Goal: Find contact information: Find contact information

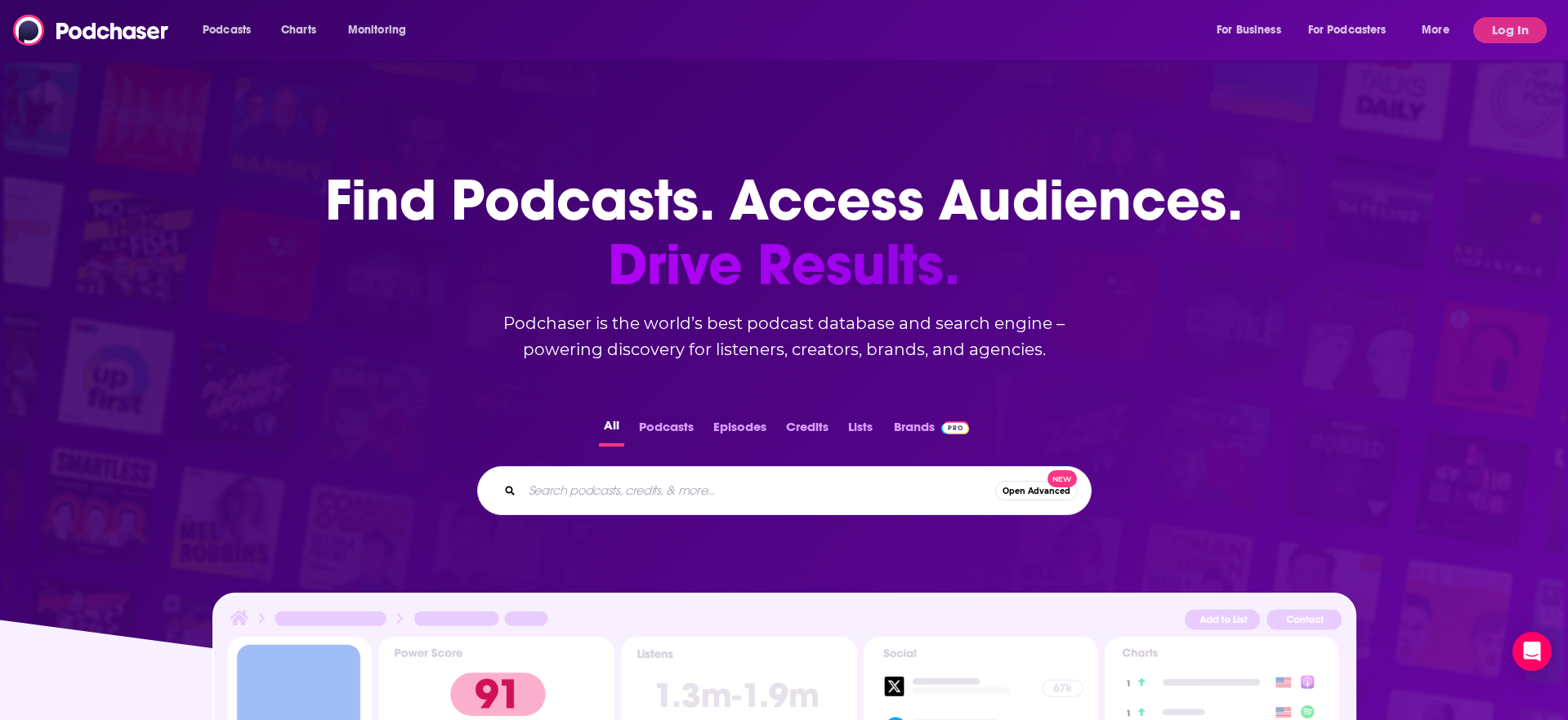
click at [576, 495] on input "Search podcasts, credits, & more..." at bounding box center [758, 491] width 473 height 26
type input "growth think tank"
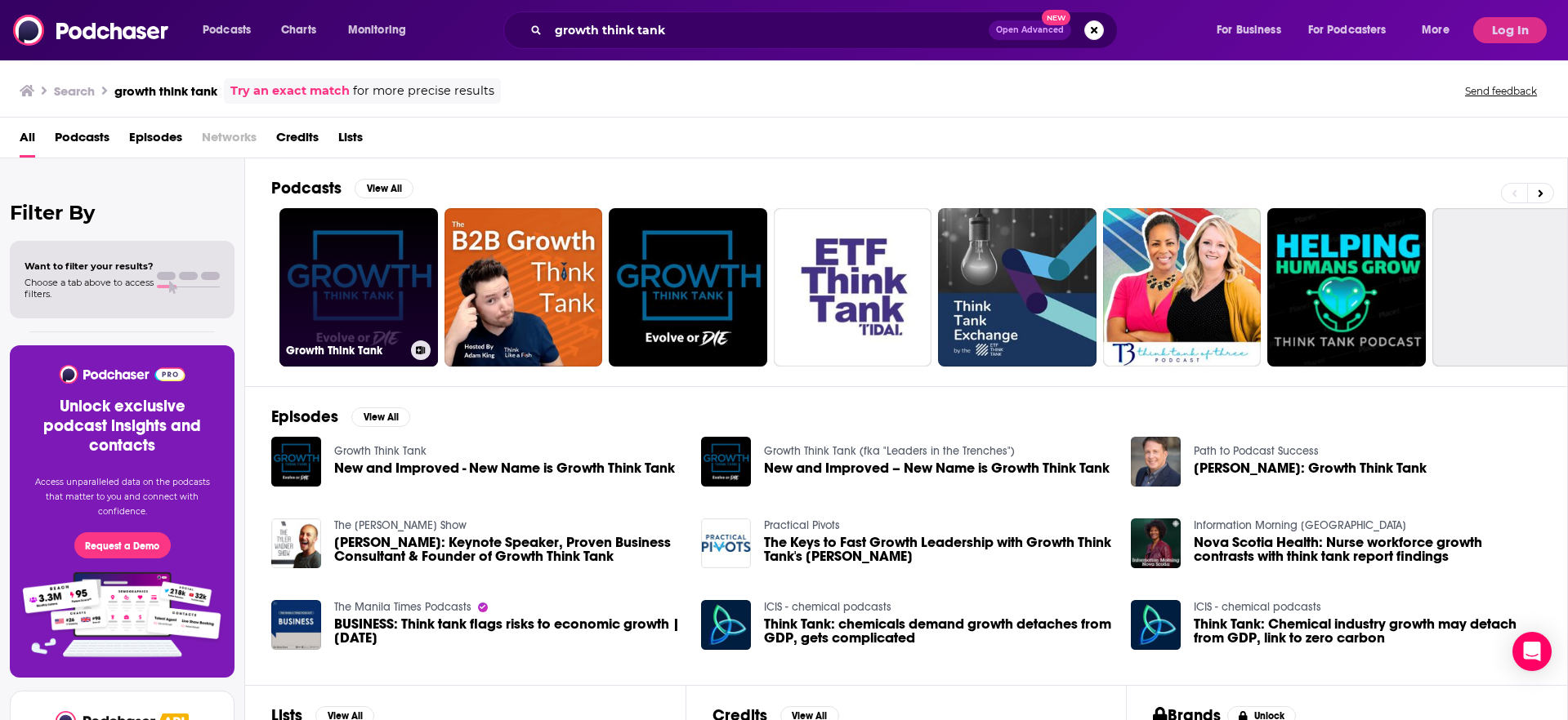
click at [355, 268] on link "Growth Think Tank" at bounding box center [358, 287] width 159 height 159
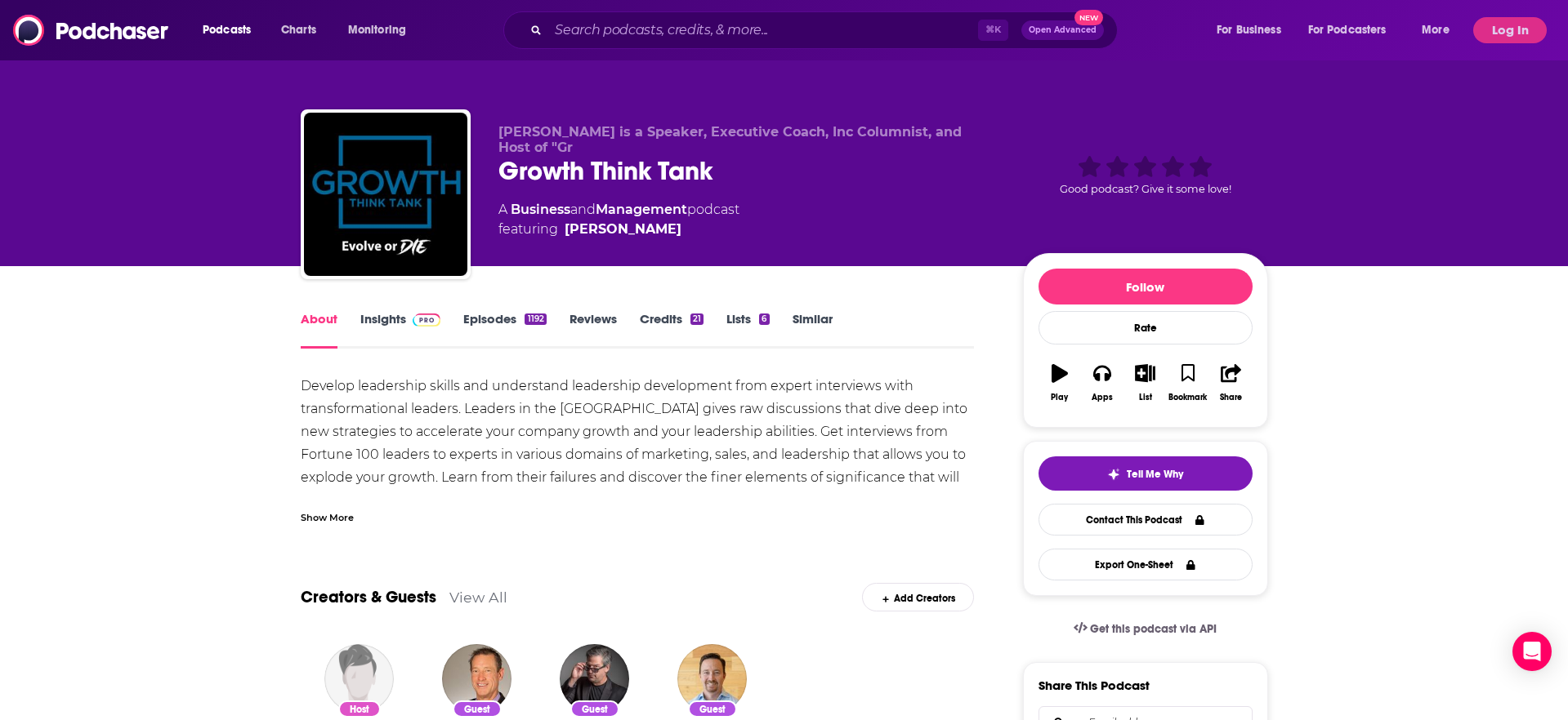
click at [401, 310] on div "About Insights Episodes 1192 Reviews Credits 21 Lists 6 Similar" at bounding box center [638, 329] width 674 height 40
click at [397, 319] on link "Insights" at bounding box center [401, 330] width 81 height 38
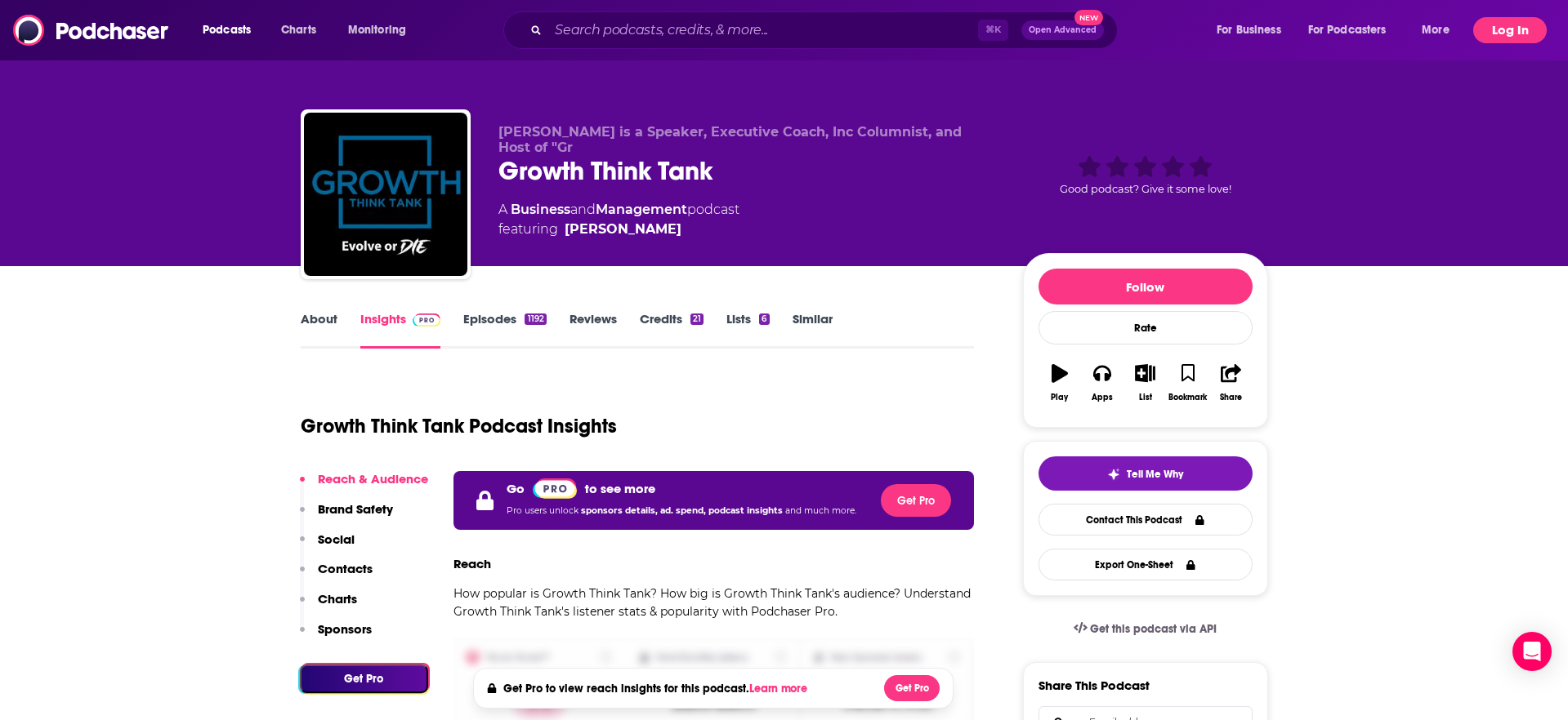
click at [1499, 25] on button "Log In" at bounding box center [1510, 31] width 74 height 26
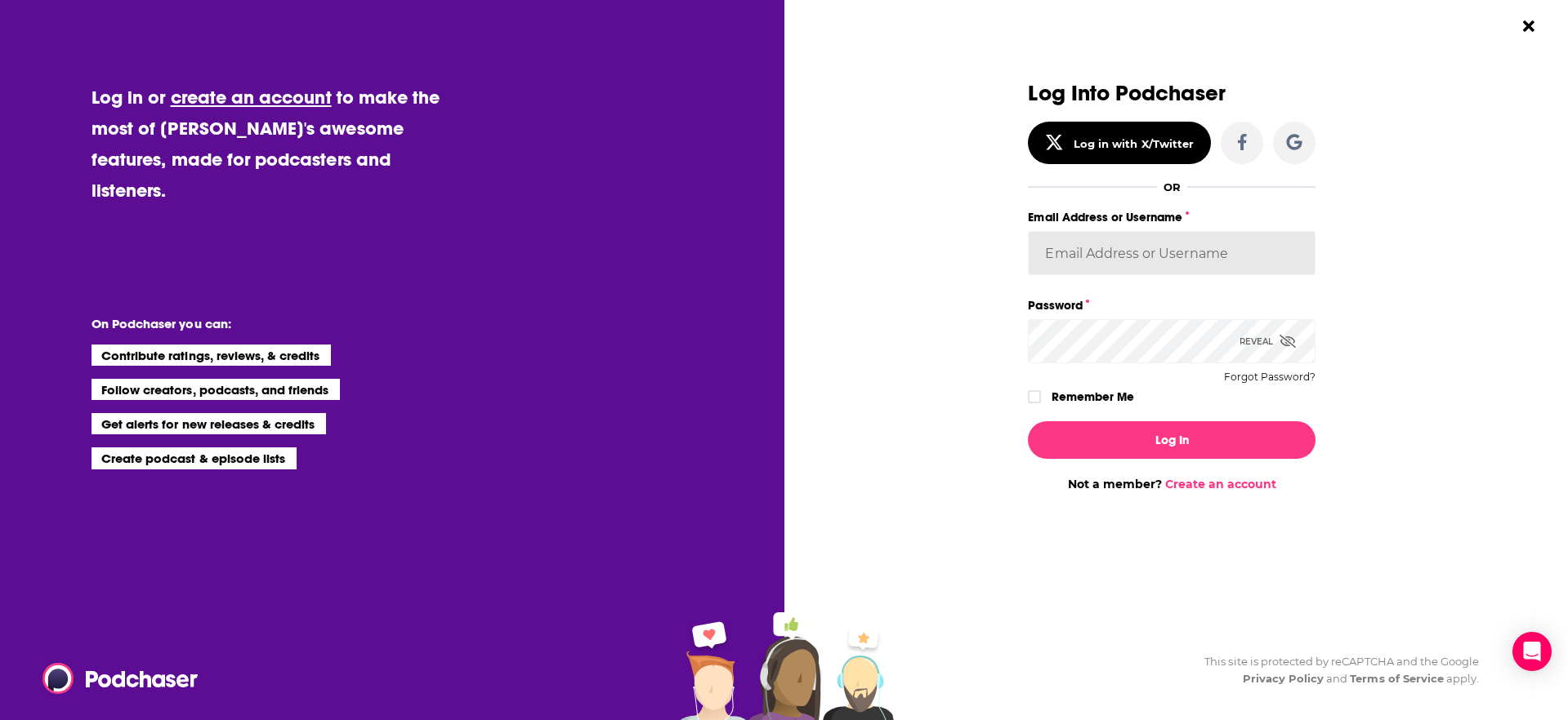
click at [1109, 251] on input "Email Address or Username" at bounding box center [1171, 253] width 288 height 44
type input "TrevorC"
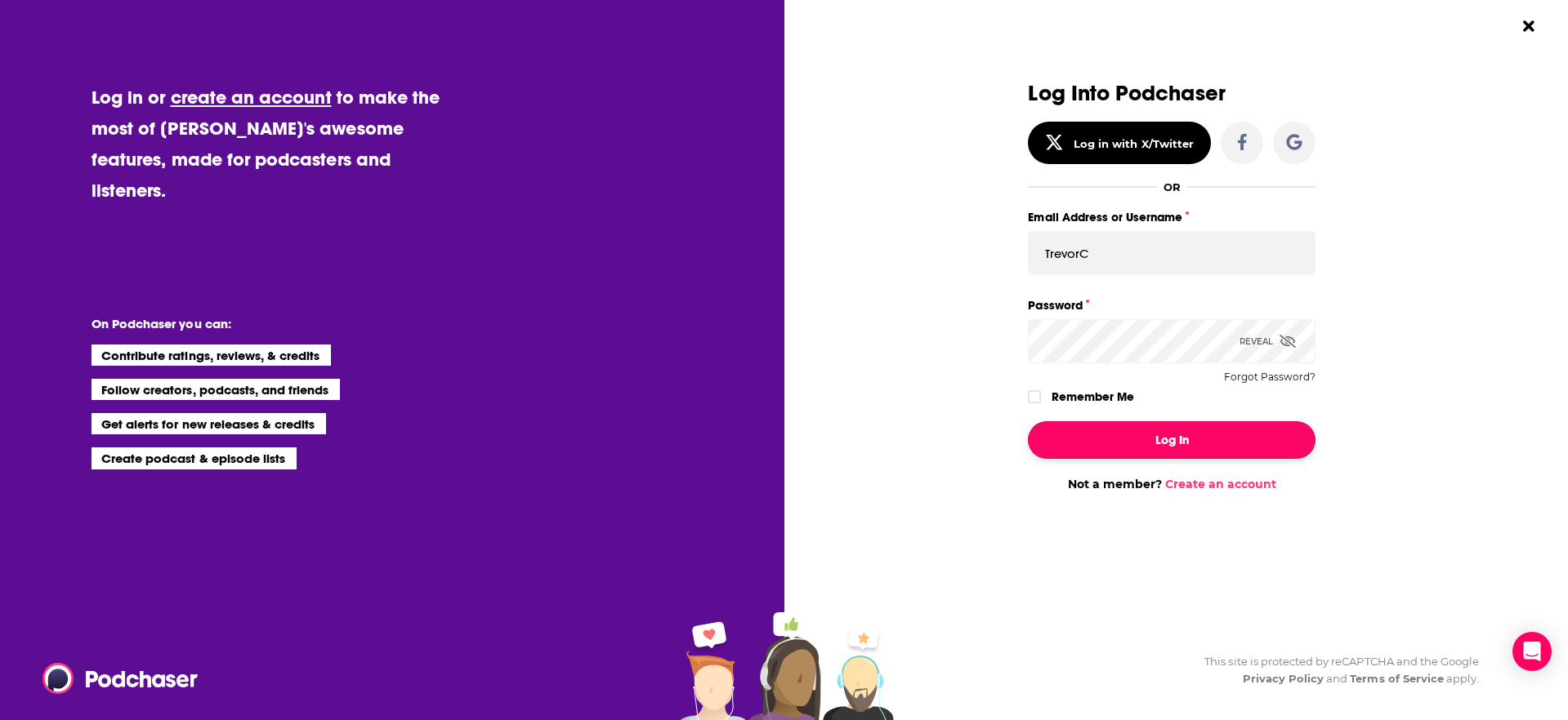
click at [1128, 440] on button "Log In" at bounding box center [1171, 439] width 288 height 38
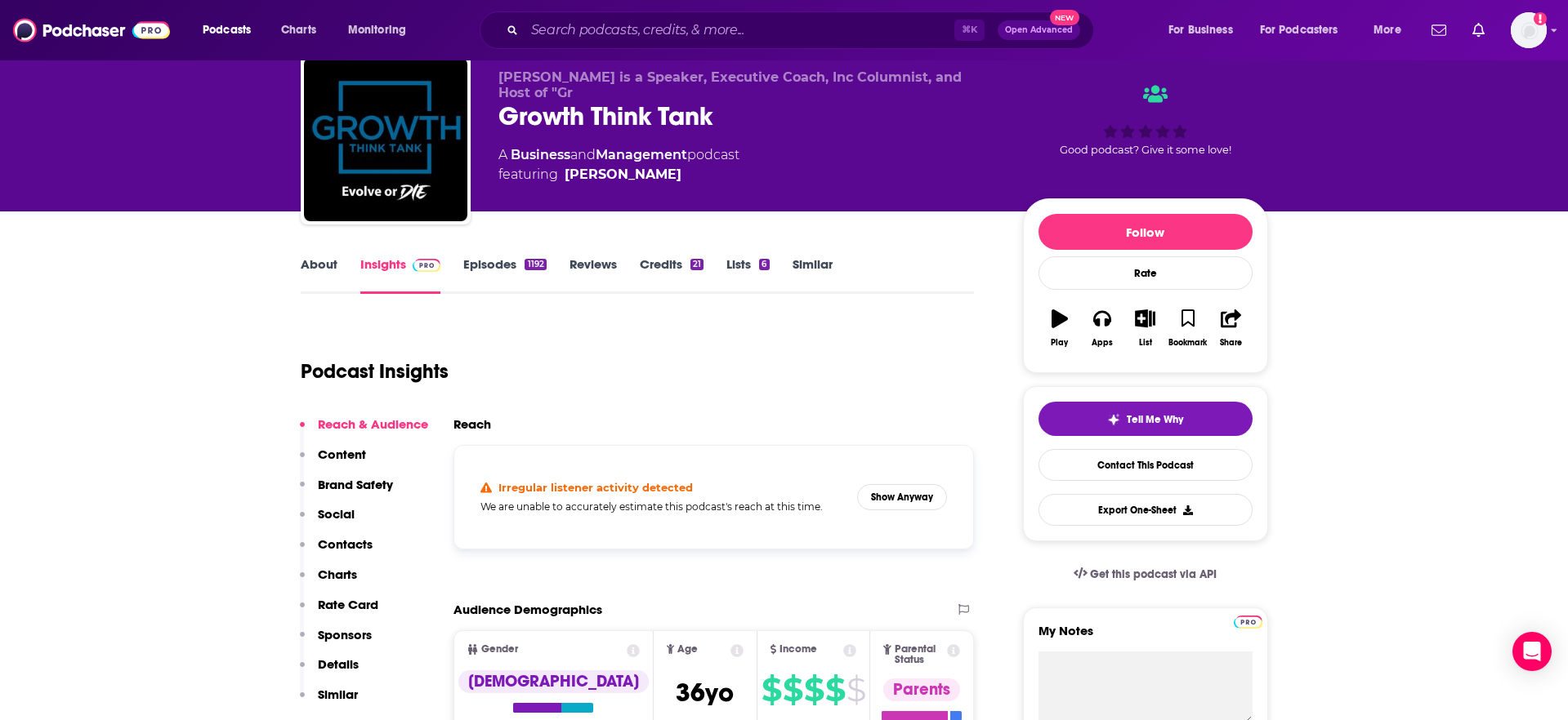
scroll to position [22, 0]
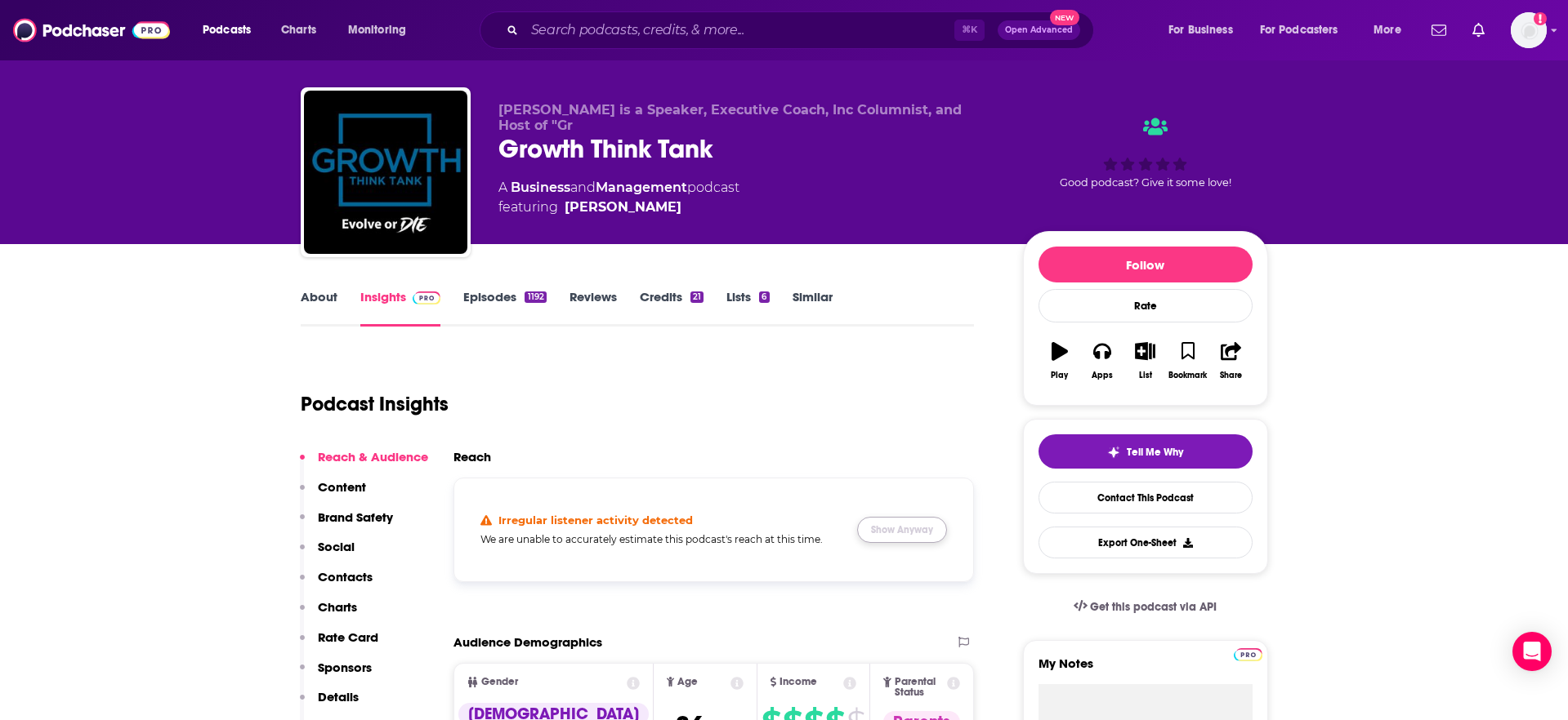
click at [887, 527] on button "Show Anyway" at bounding box center [902, 530] width 89 height 26
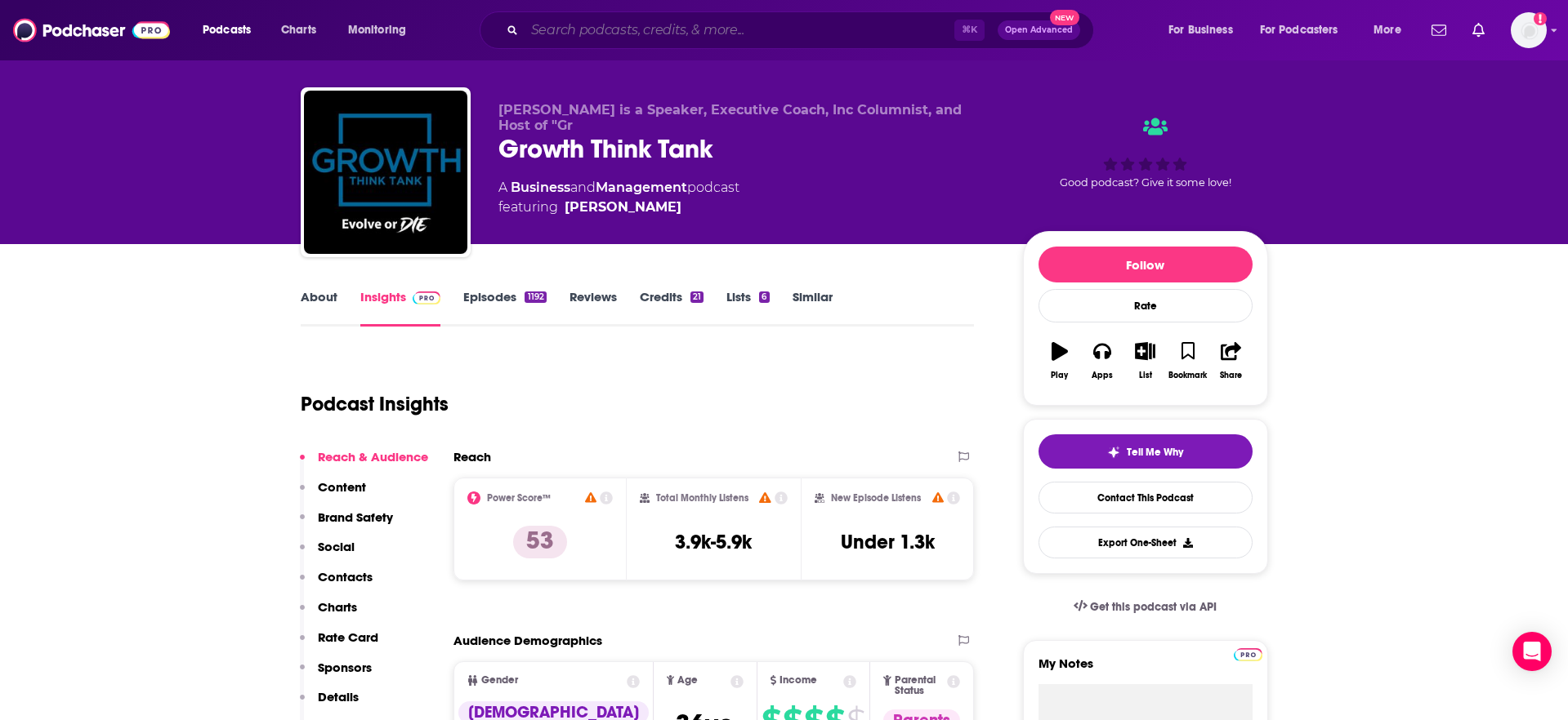
click at [607, 26] on input "Search podcasts, credits, & more..." at bounding box center [740, 31] width 430 height 26
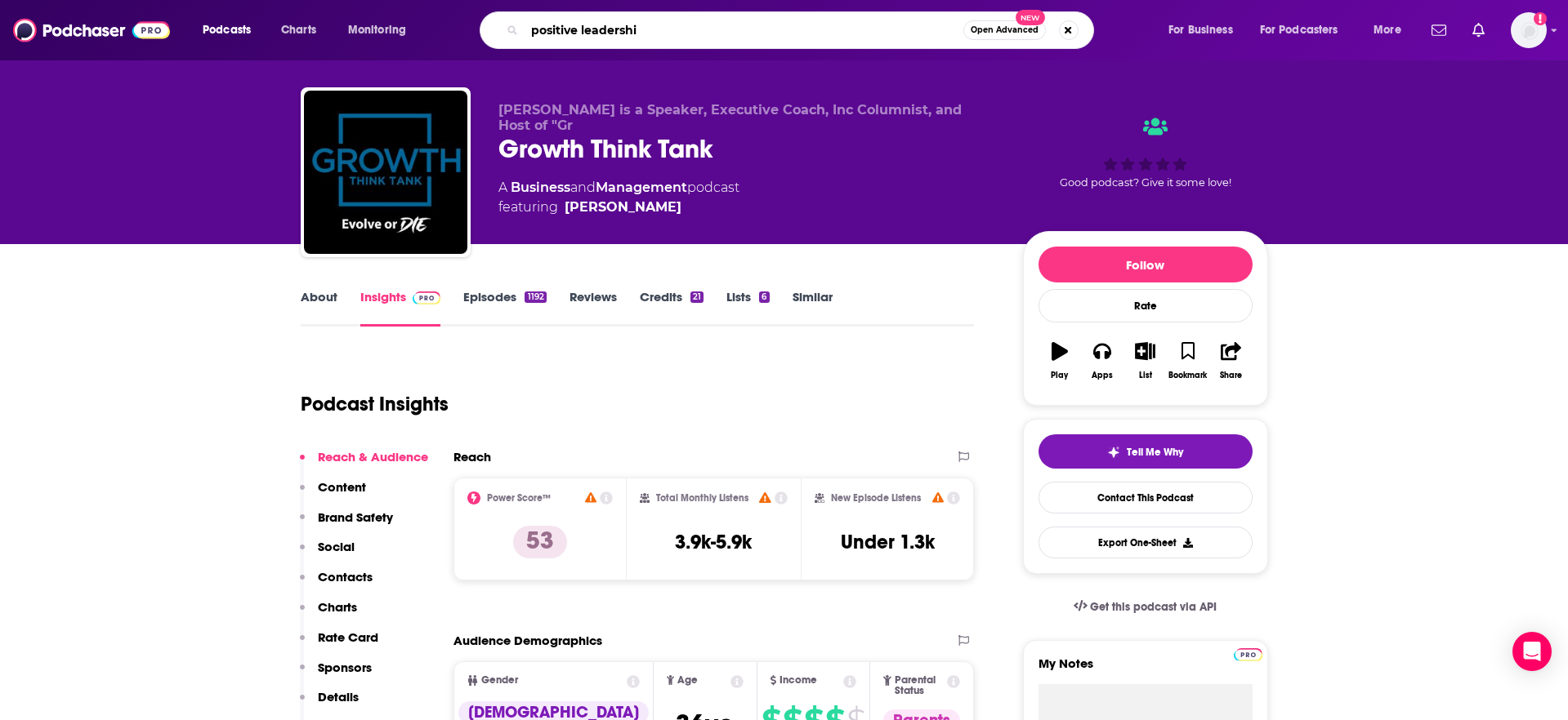
type input "positive leadership"
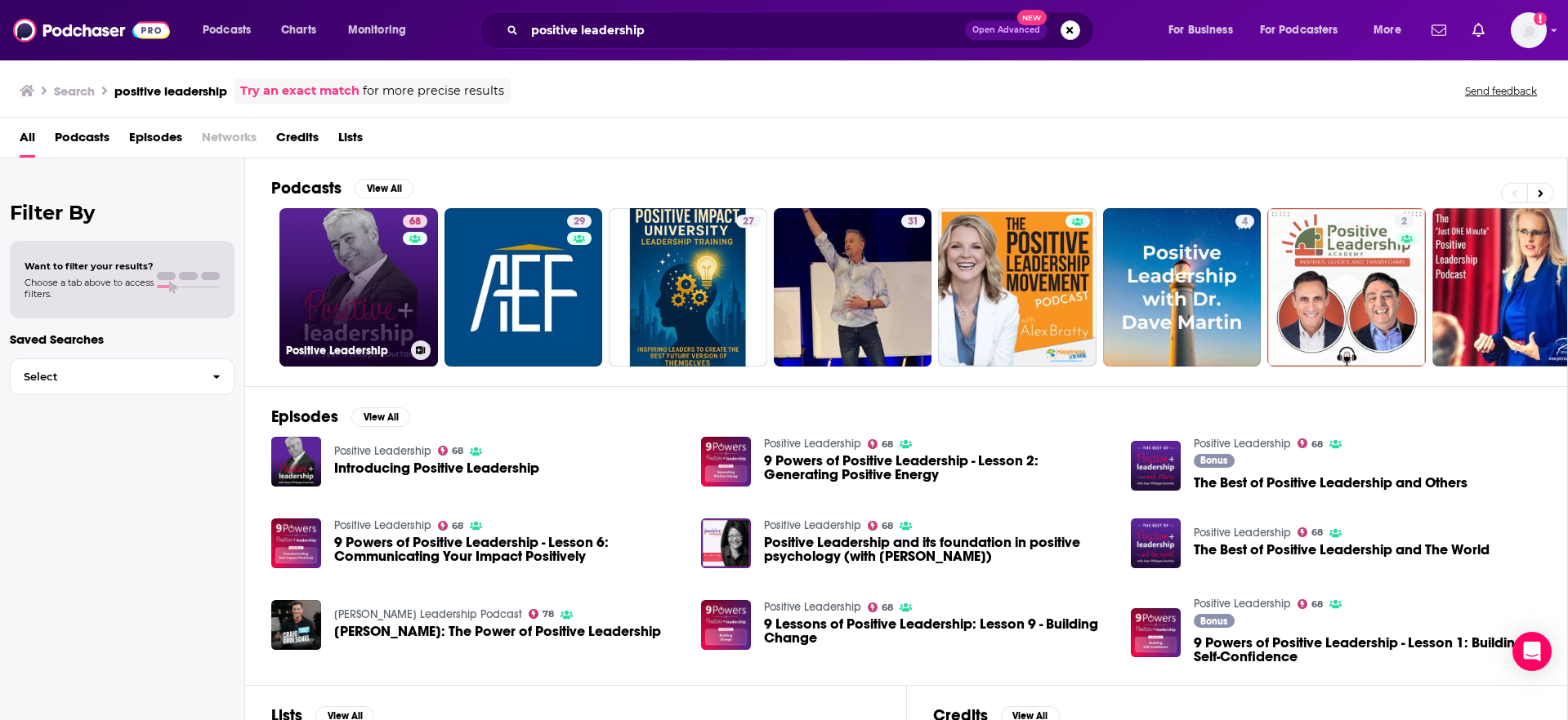
click at [362, 280] on link "68 Positive Leadership" at bounding box center [358, 287] width 159 height 159
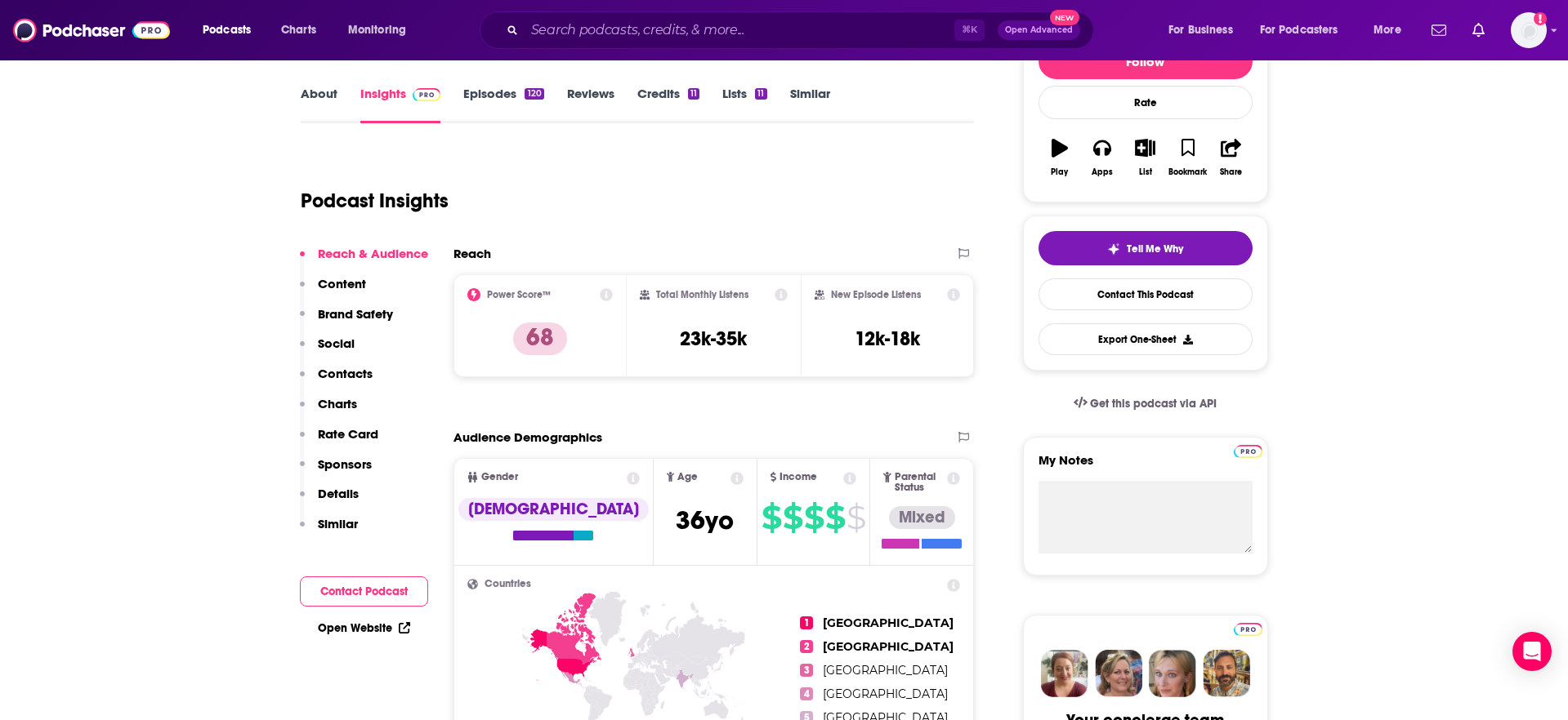
scroll to position [274, 0]
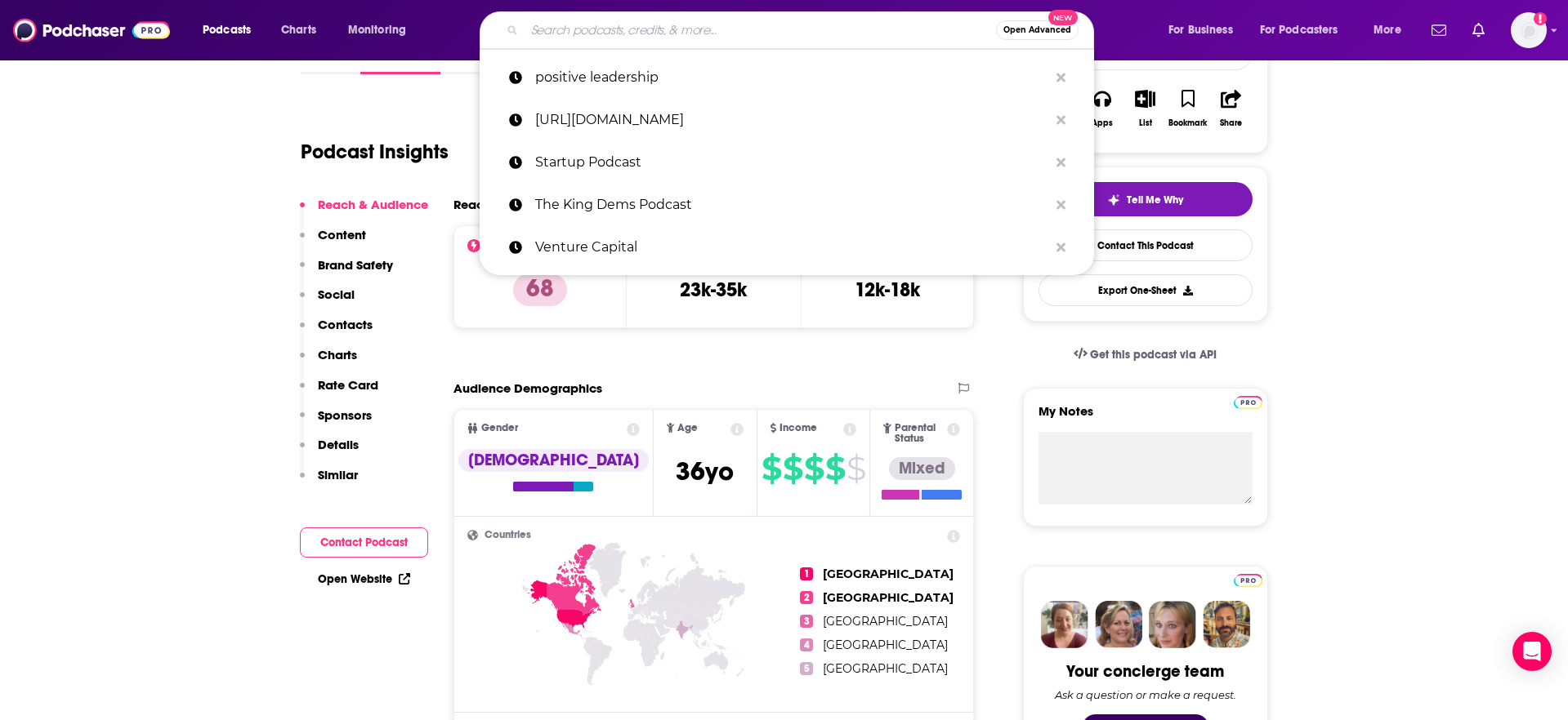
click at [584, 33] on input "Search podcasts, credits, & more..." at bounding box center [760, 31] width 471 height 26
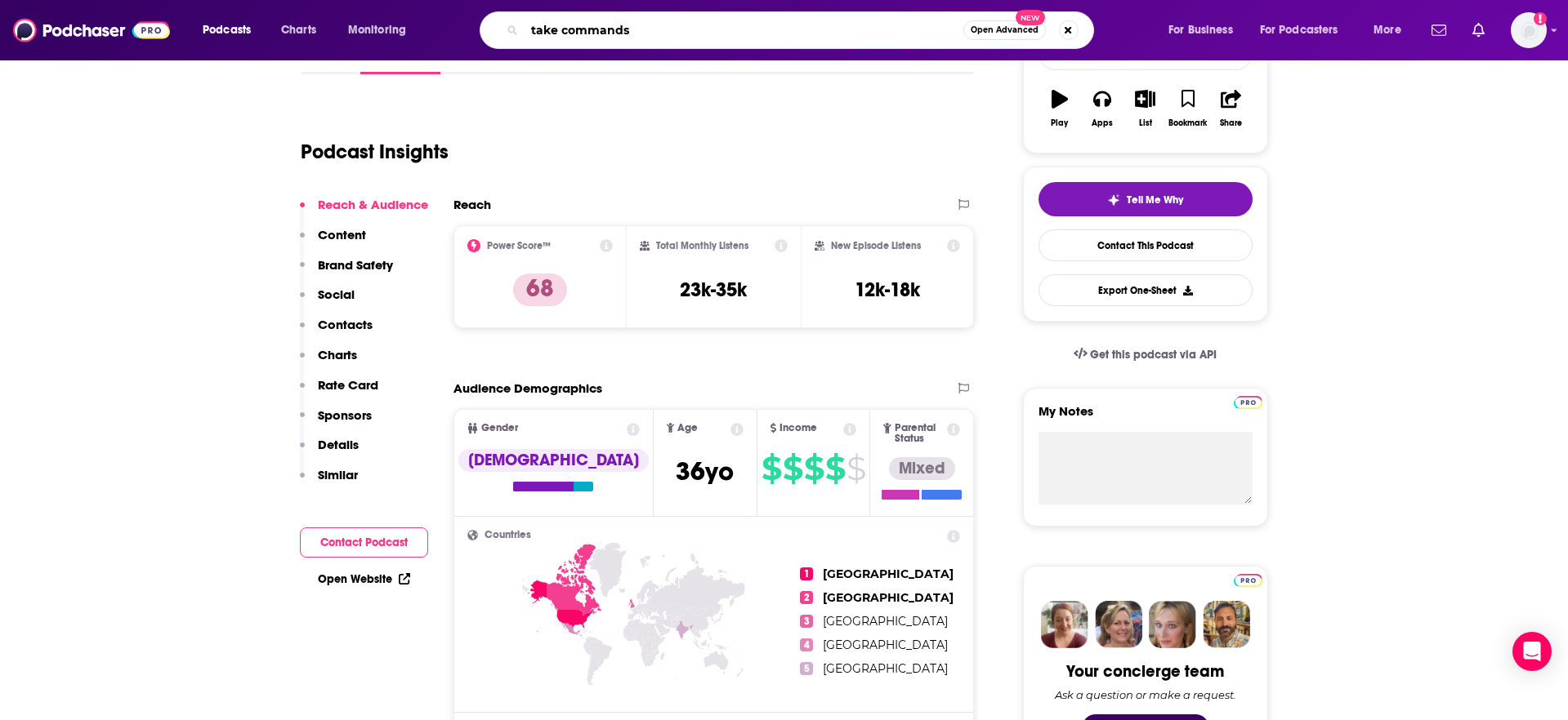
type input "take command"
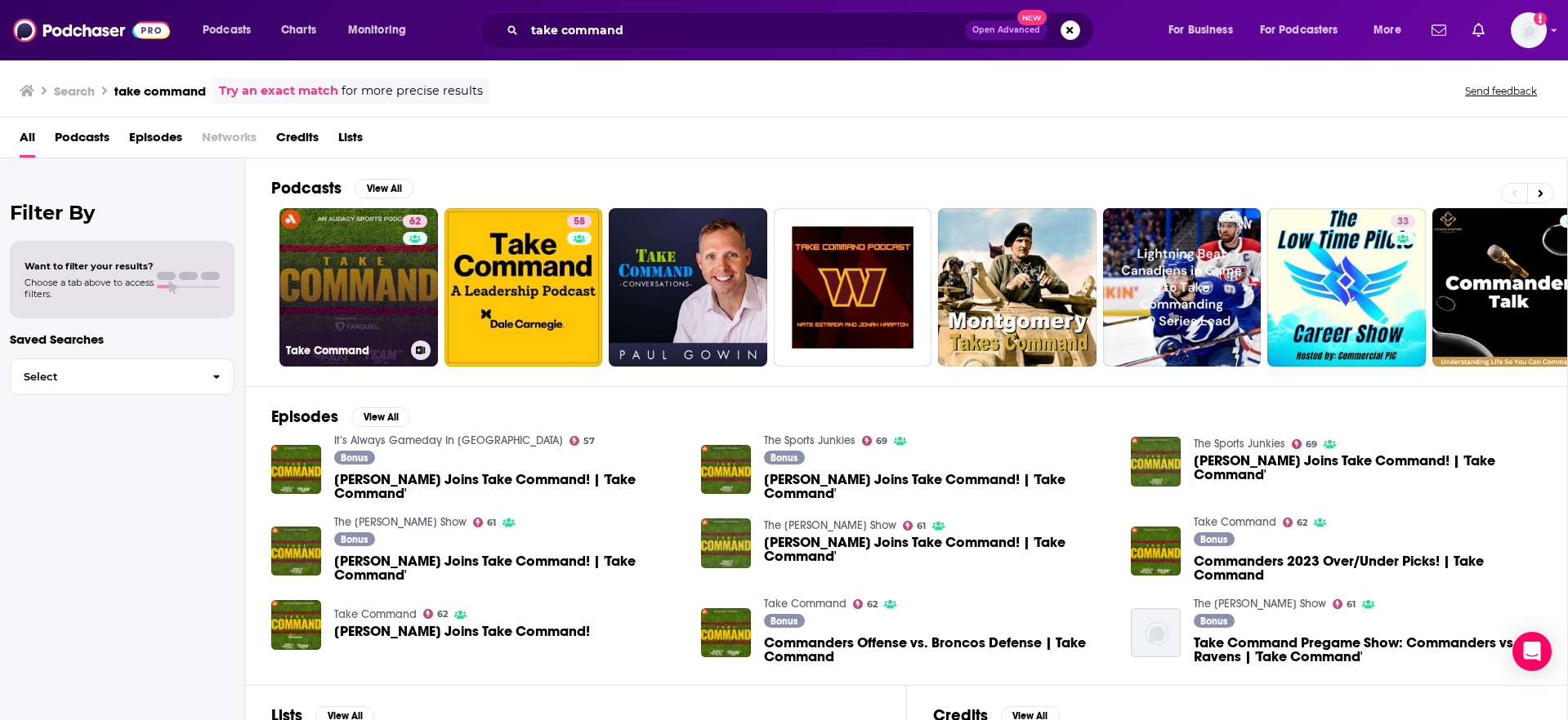
click at [364, 276] on link "62 Take Command" at bounding box center [358, 287] width 159 height 159
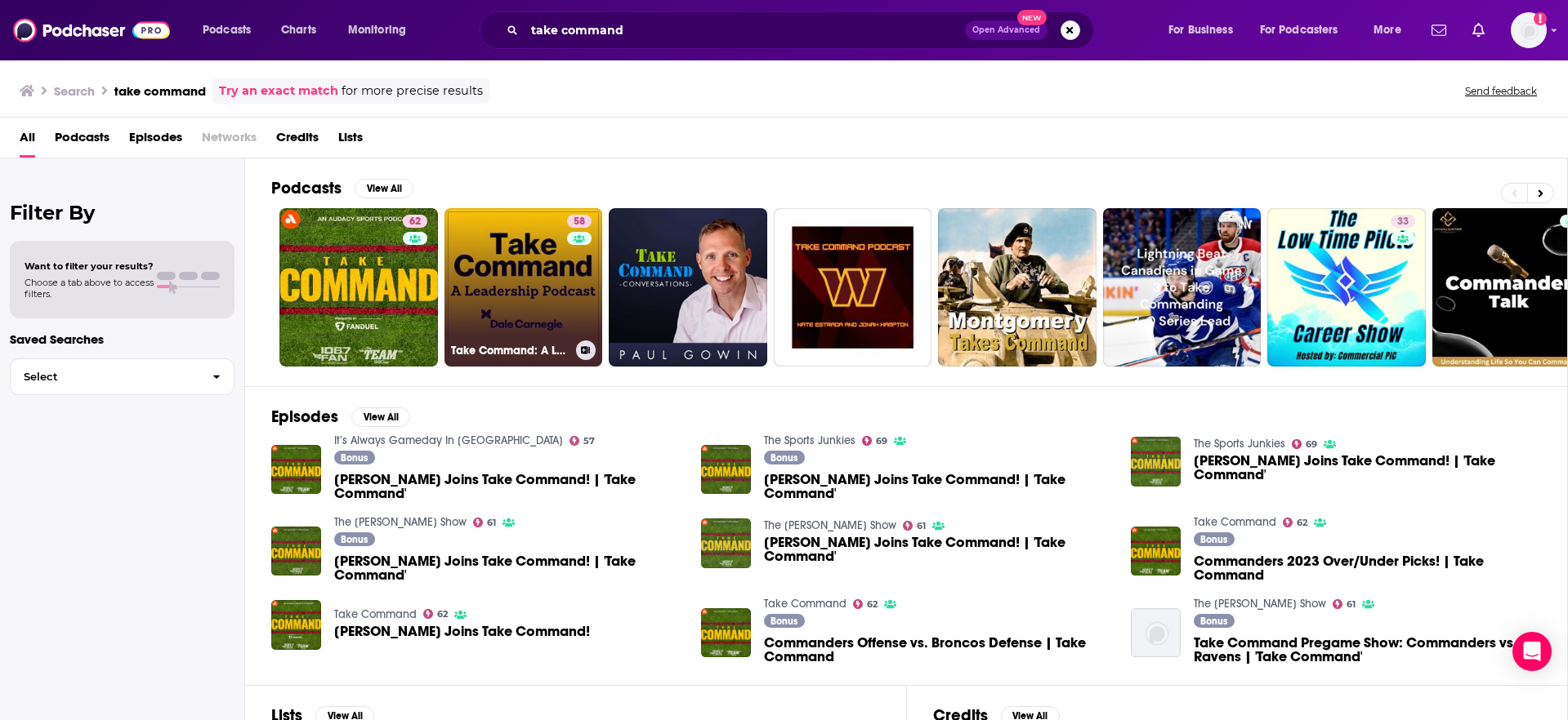
click at [486, 264] on link "58 Take Command: A Leadership Podcast" at bounding box center [524, 287] width 159 height 159
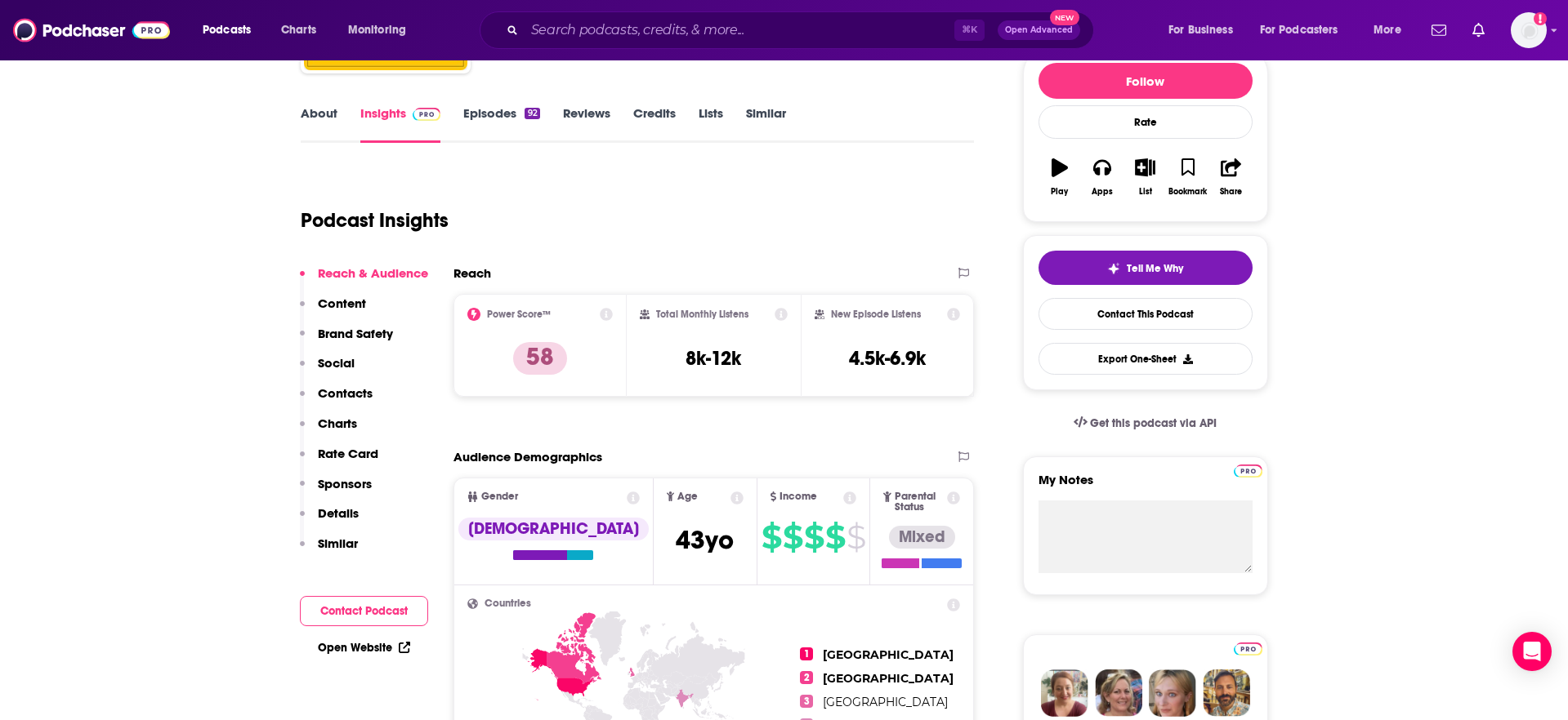
scroll to position [282, 0]
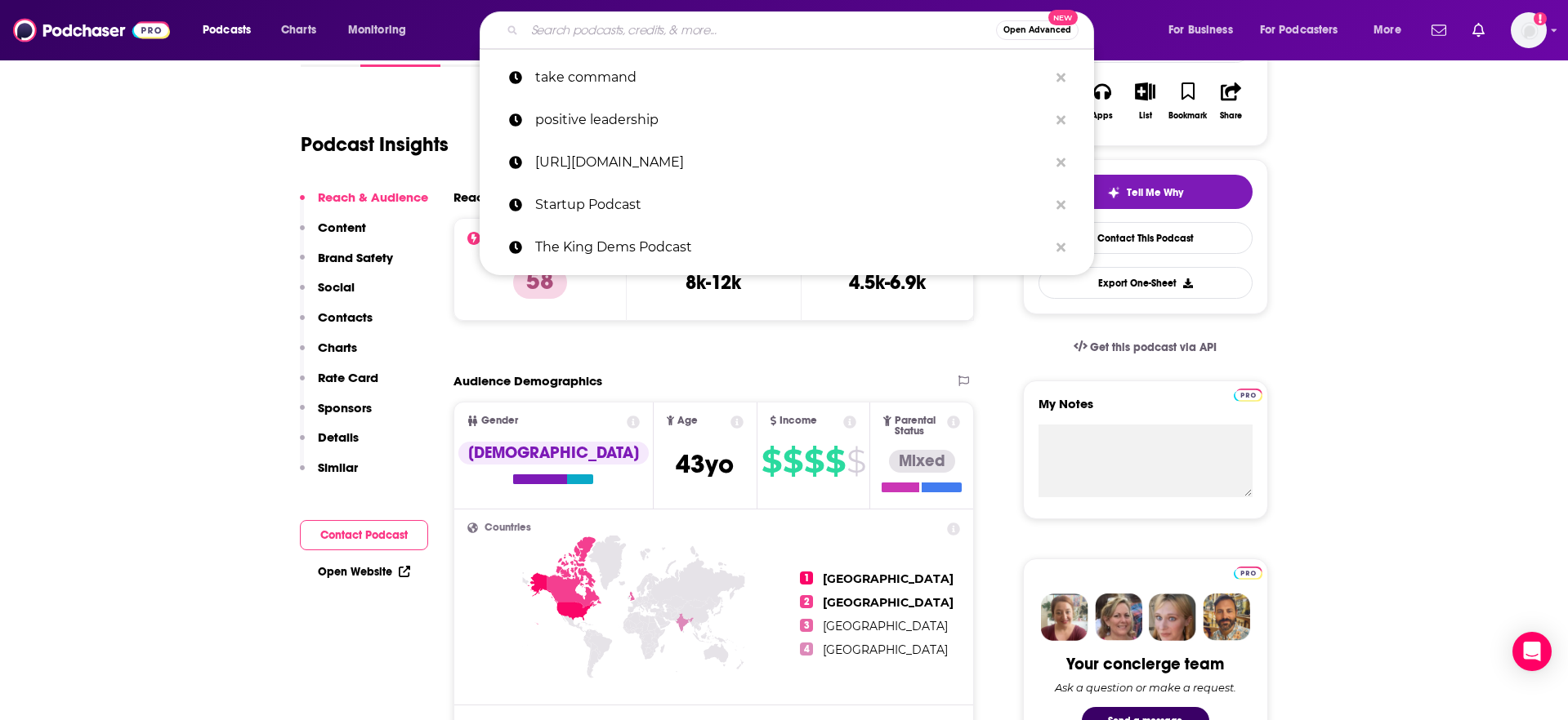
click at [588, 29] on input "Search podcasts, credits, & more..." at bounding box center [760, 31] width 471 height 26
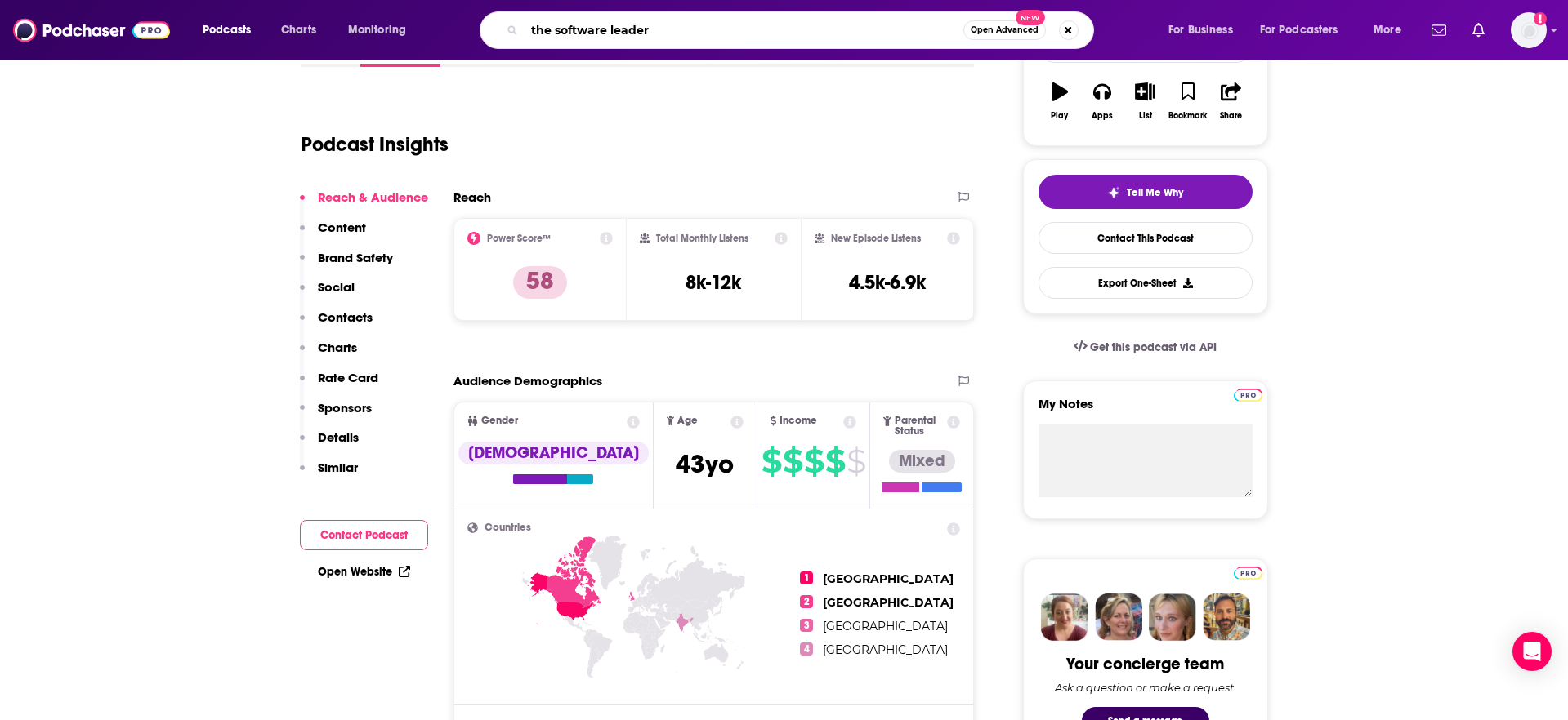
type input "the software leaders"
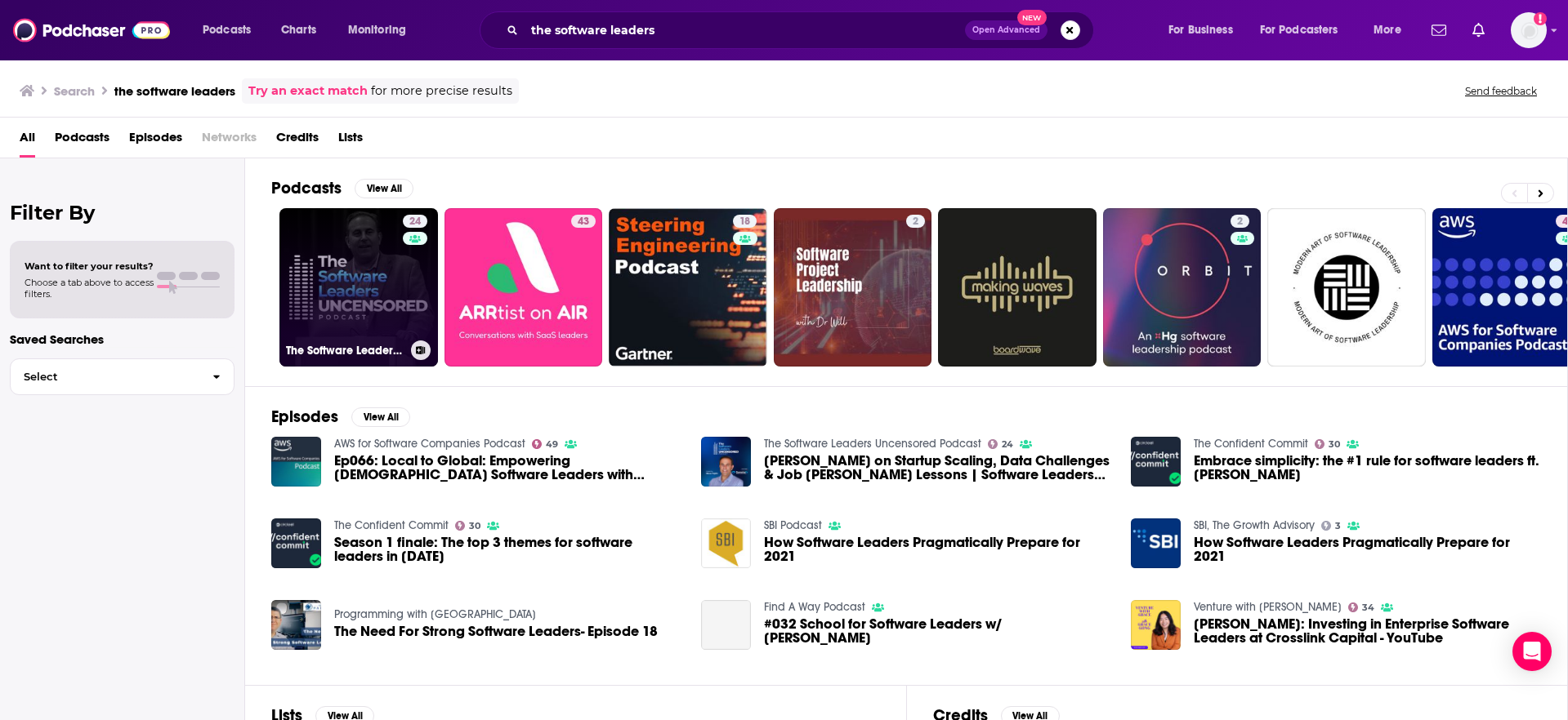
click at [356, 278] on link "24 The Software Leaders Uncensored Podcast" at bounding box center [358, 287] width 159 height 159
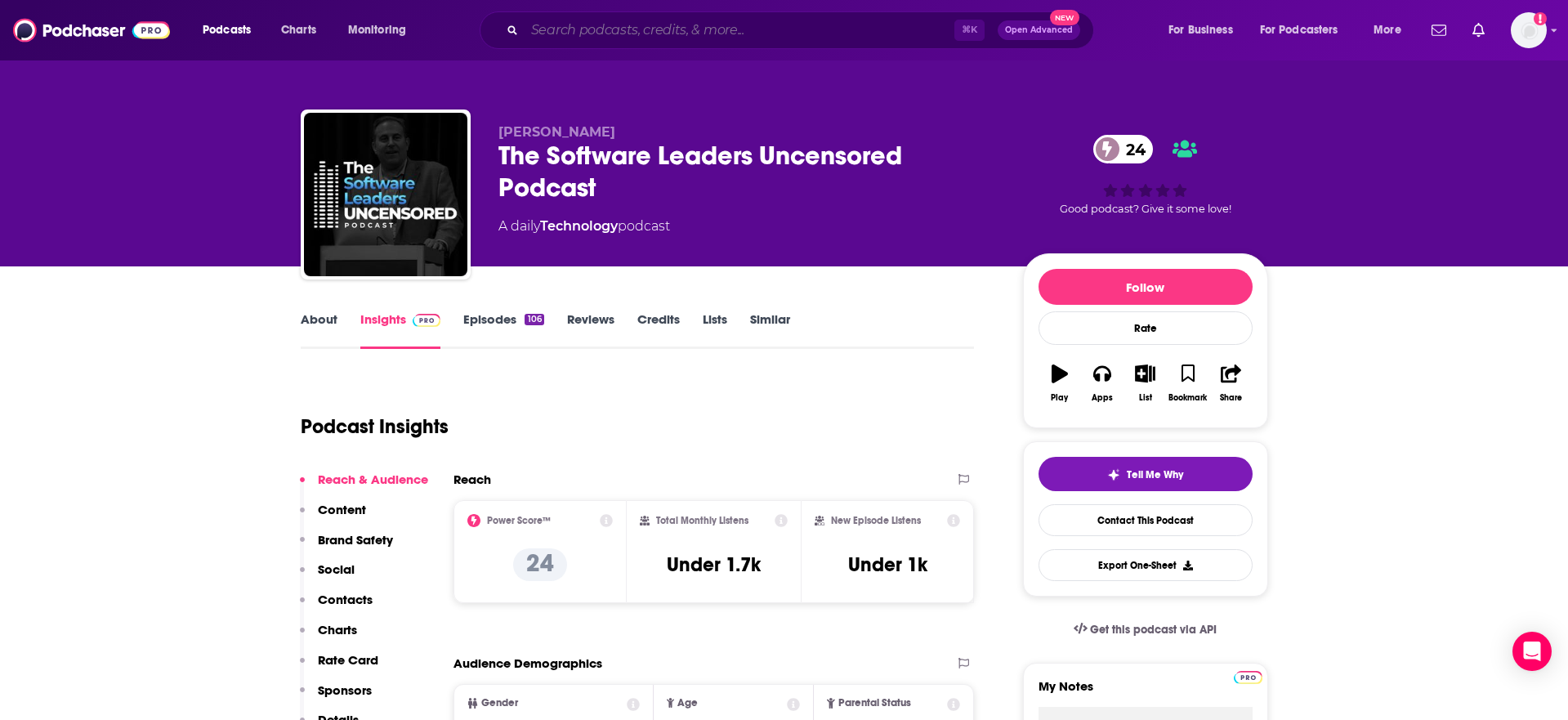
click at [673, 29] on input "Search podcasts, credits, & more..." at bounding box center [740, 31] width 430 height 26
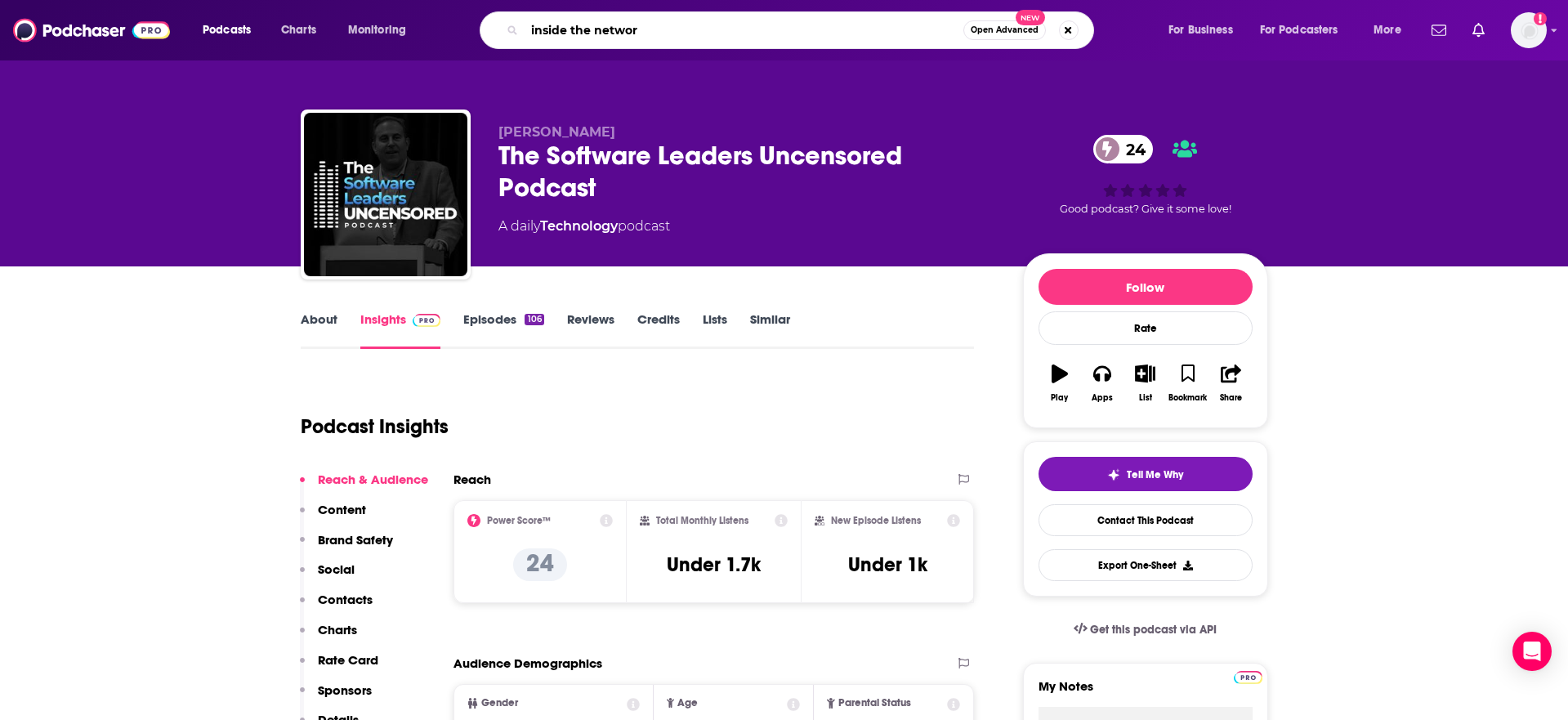
type input "inside the network"
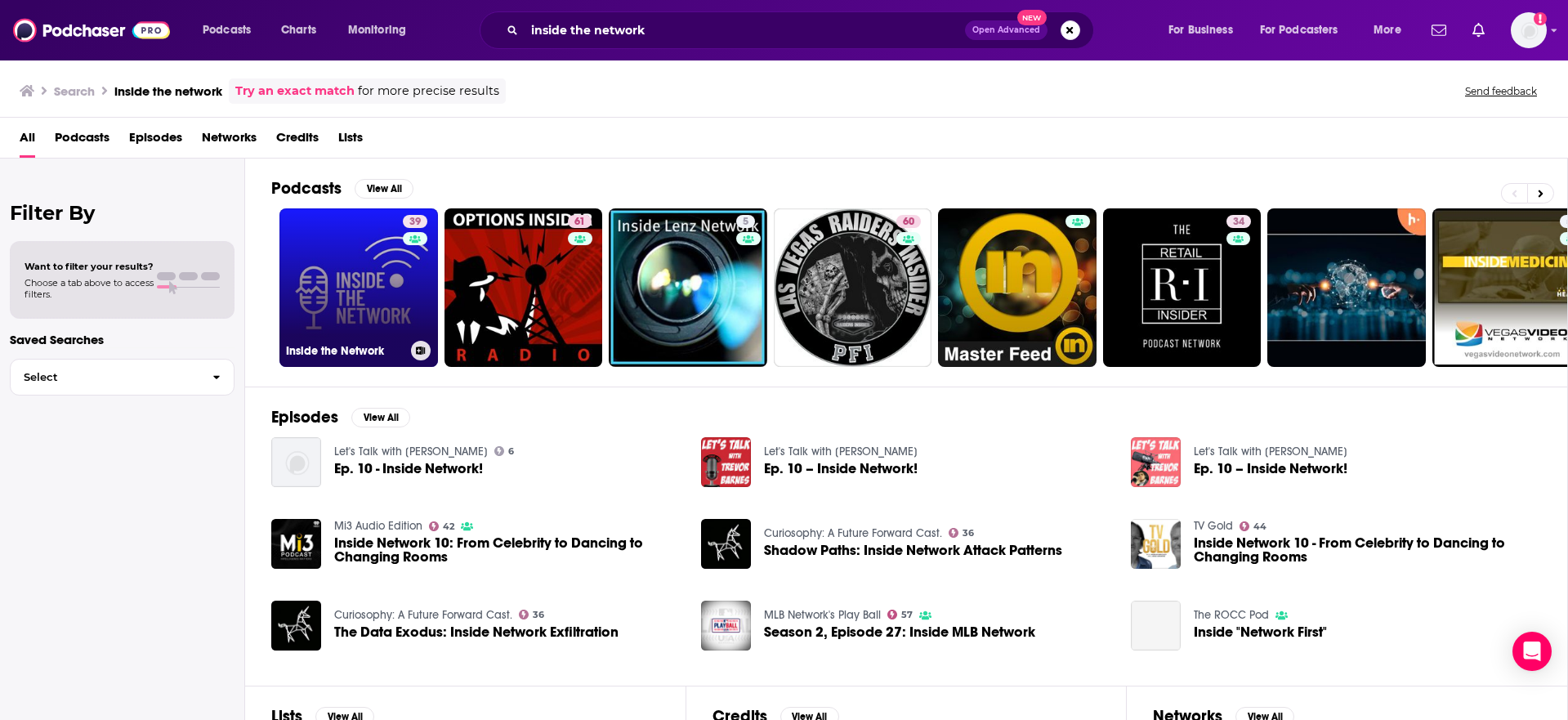
click at [366, 275] on link "39 Inside the Network" at bounding box center [358, 287] width 159 height 159
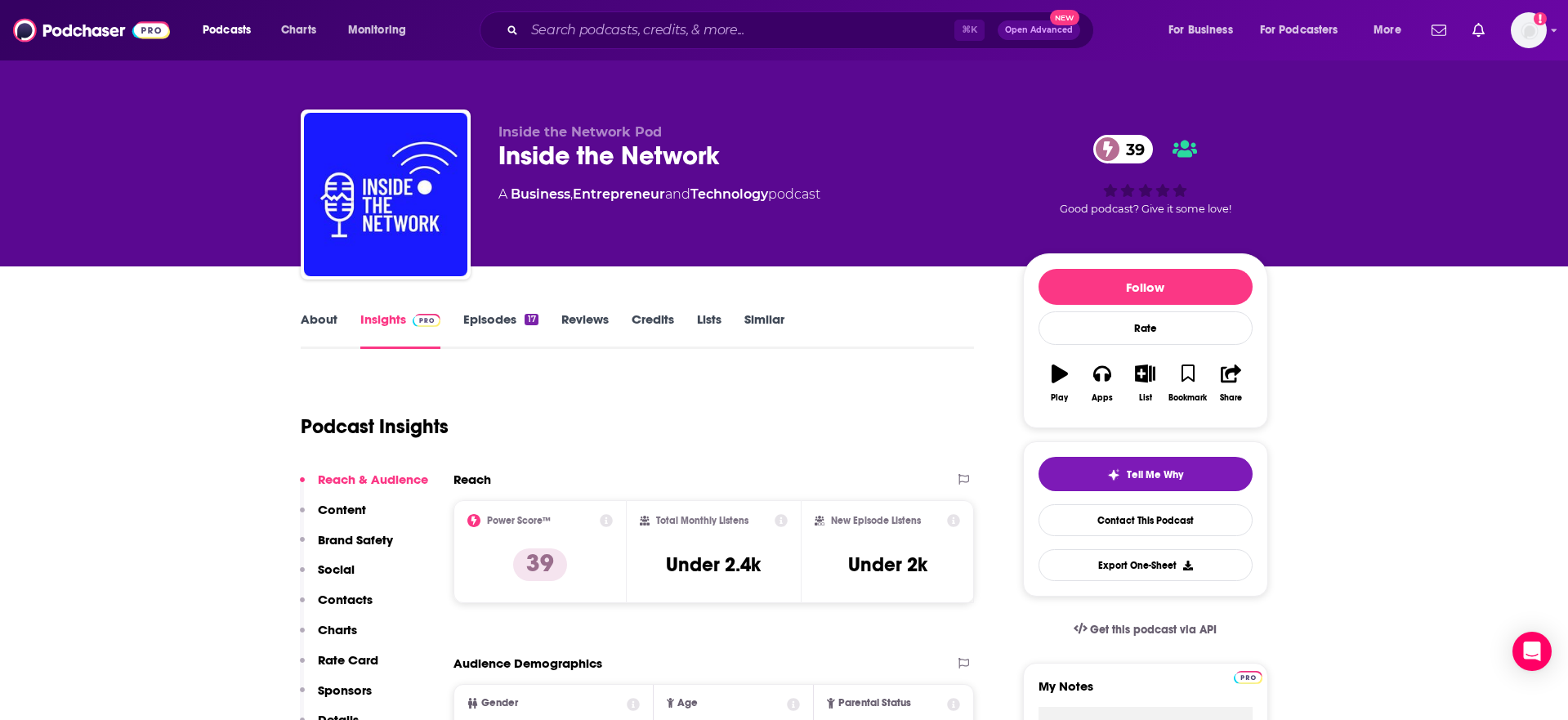
click at [318, 316] on link "About" at bounding box center [319, 330] width 37 height 38
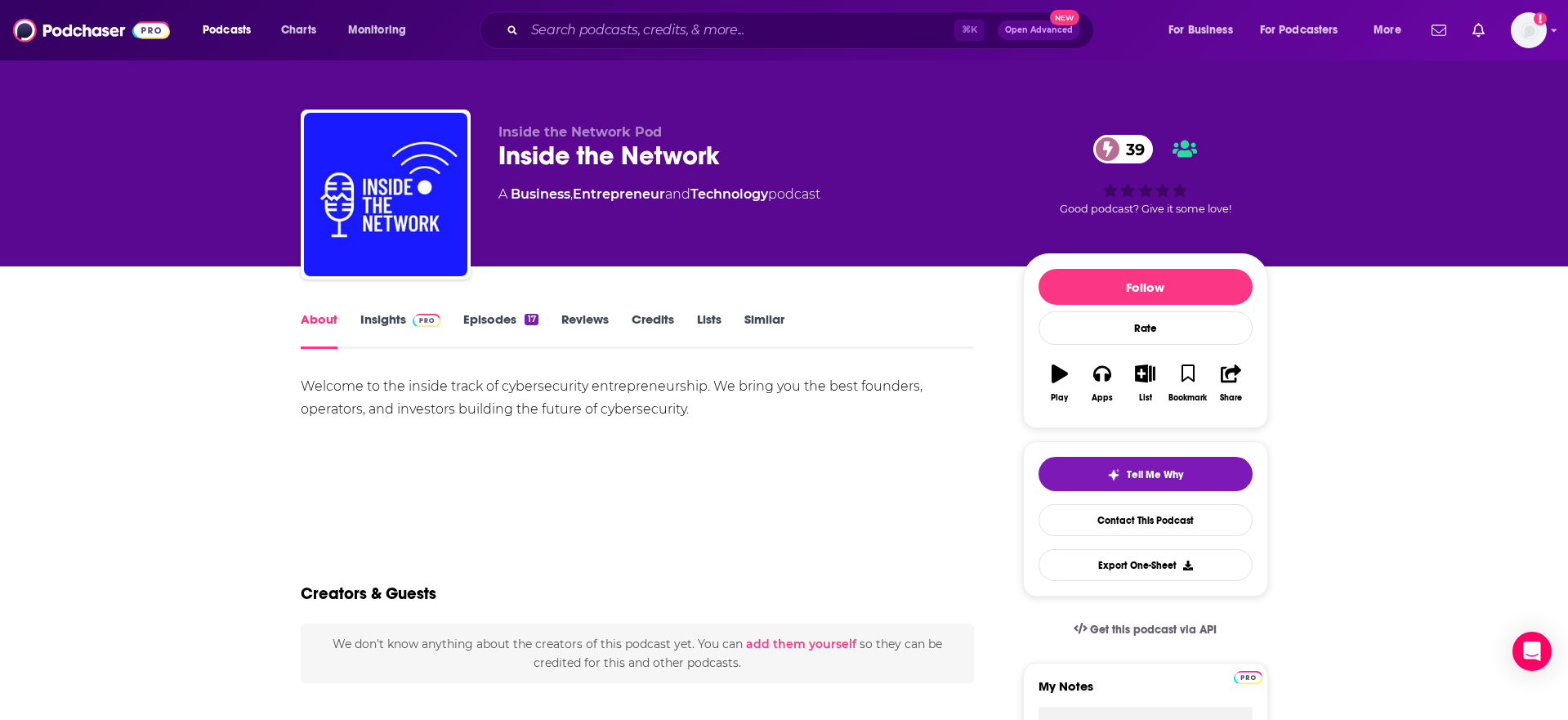
click at [472, 395] on div "Welcome to the inside track of cybersecurity entrepreneurship. We bring you the…" at bounding box center [638, 398] width 674 height 46
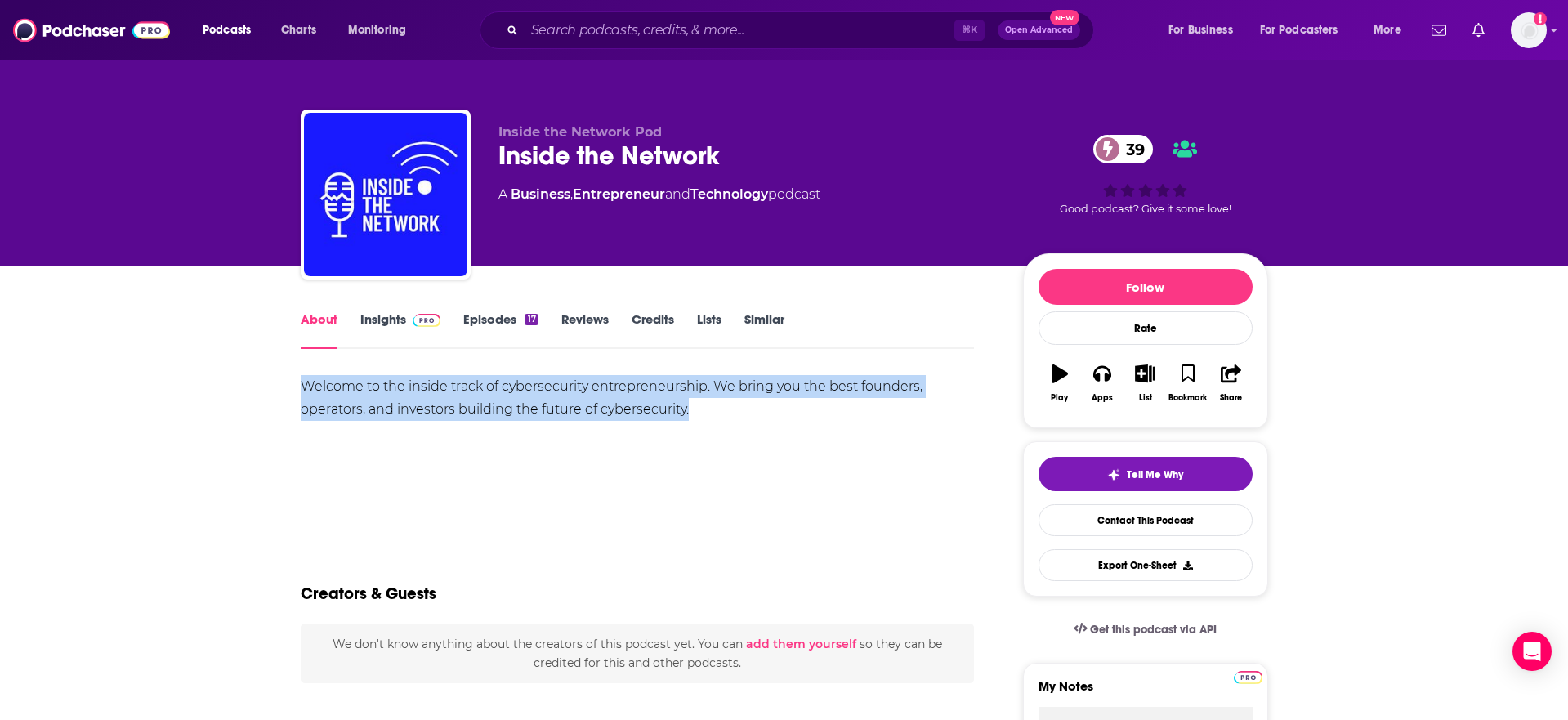
click at [472, 395] on div "Welcome to the inside track of cybersecurity entrepreneurship. We bring you the…" at bounding box center [638, 398] width 674 height 46
copy div "Welcome to the inside track of cybersecurity entrepreneurship. We bring you the…"
click at [382, 329] on link "Insights" at bounding box center [401, 330] width 81 height 38
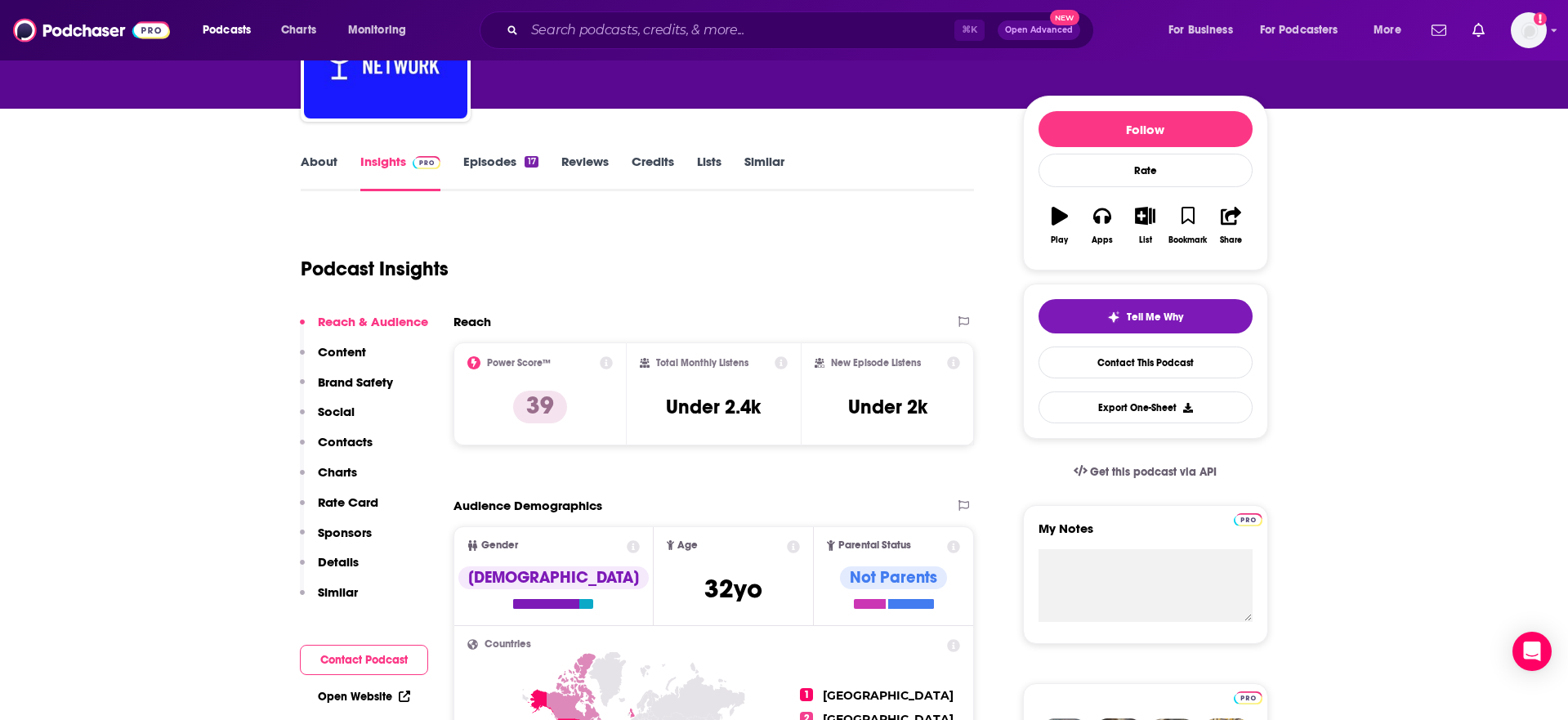
click at [313, 437] on button "Contacts" at bounding box center [336, 449] width 73 height 30
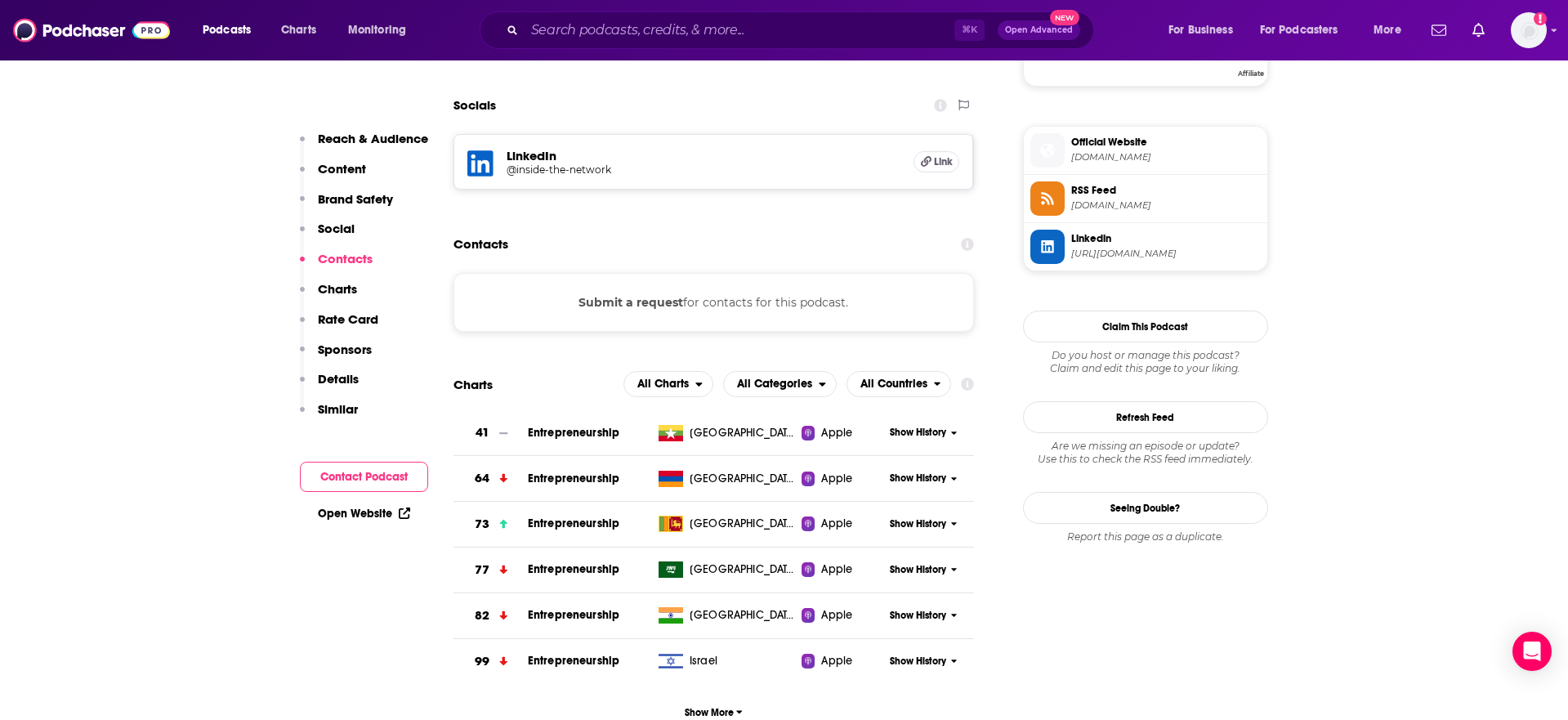
scroll to position [1282, 0]
click at [623, 22] on input "Search podcasts, credits, & more..." at bounding box center [740, 31] width 430 height 26
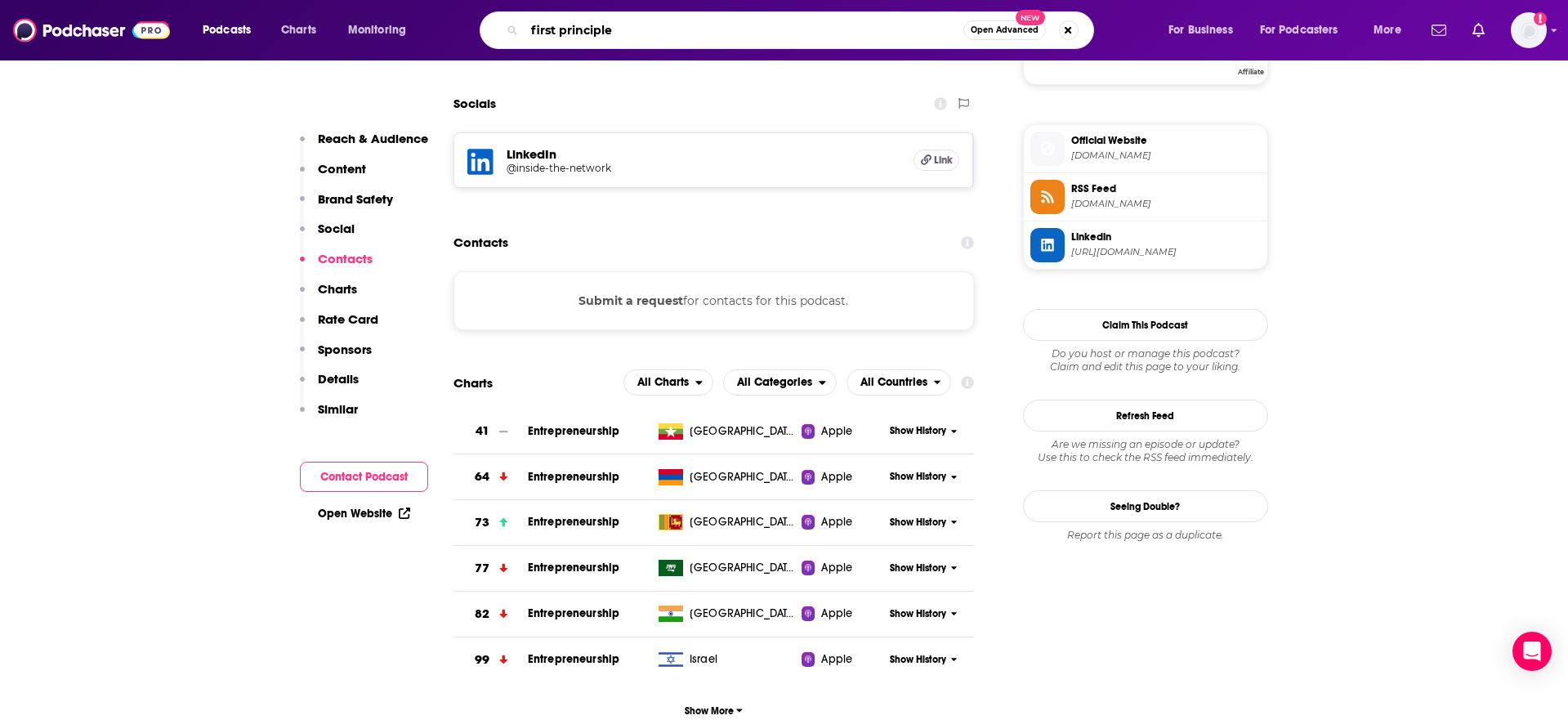
type input "first principles"
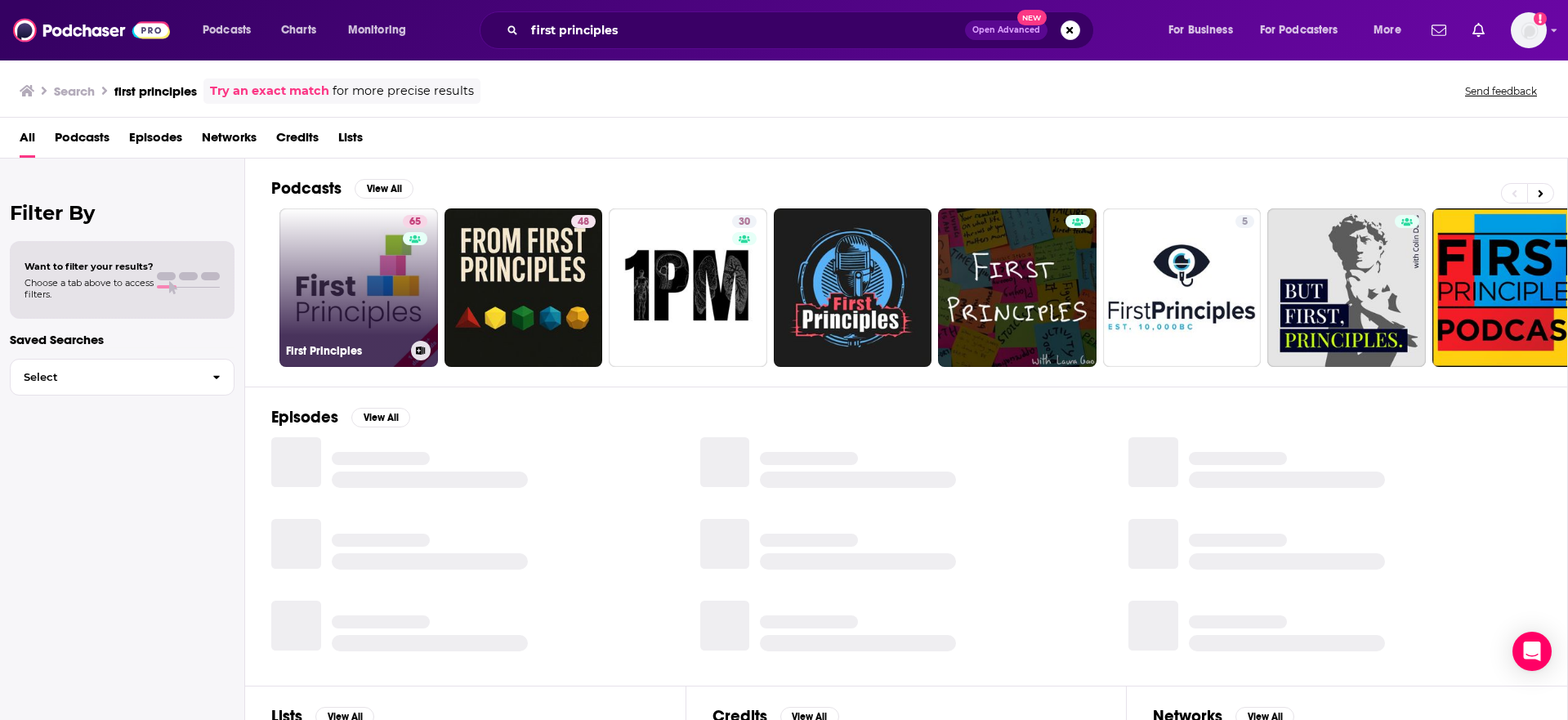
click at [352, 277] on link "65 First Principles" at bounding box center [358, 287] width 159 height 159
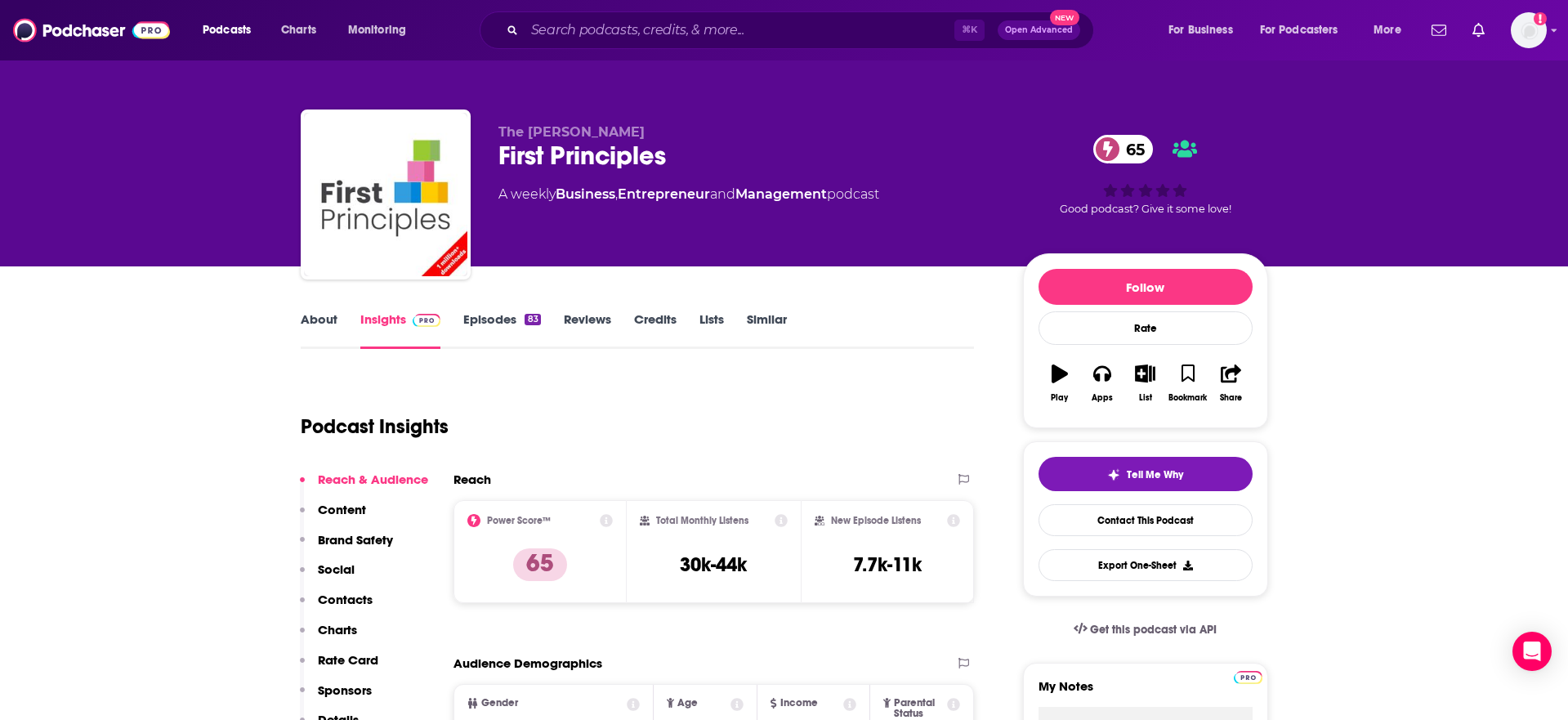
click at [314, 326] on link "About" at bounding box center [319, 330] width 37 height 38
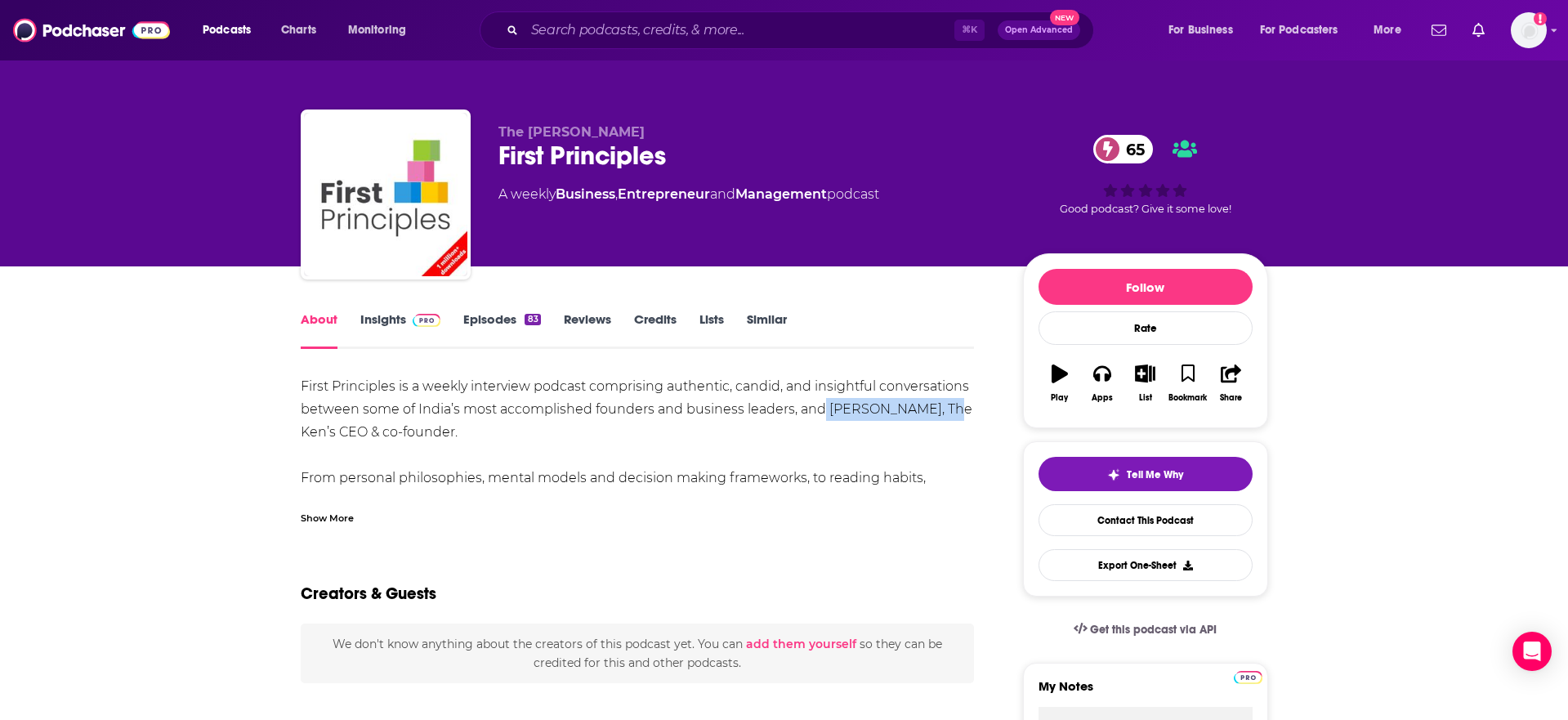
drag, startPoint x: 959, startPoint y: 414, endPoint x: 820, endPoint y: 414, distance: 139.0
click at [820, 414] on div "First Principles is a weekly interview podcast comprising authentic, candid, an…" at bounding box center [638, 455] width 674 height 160
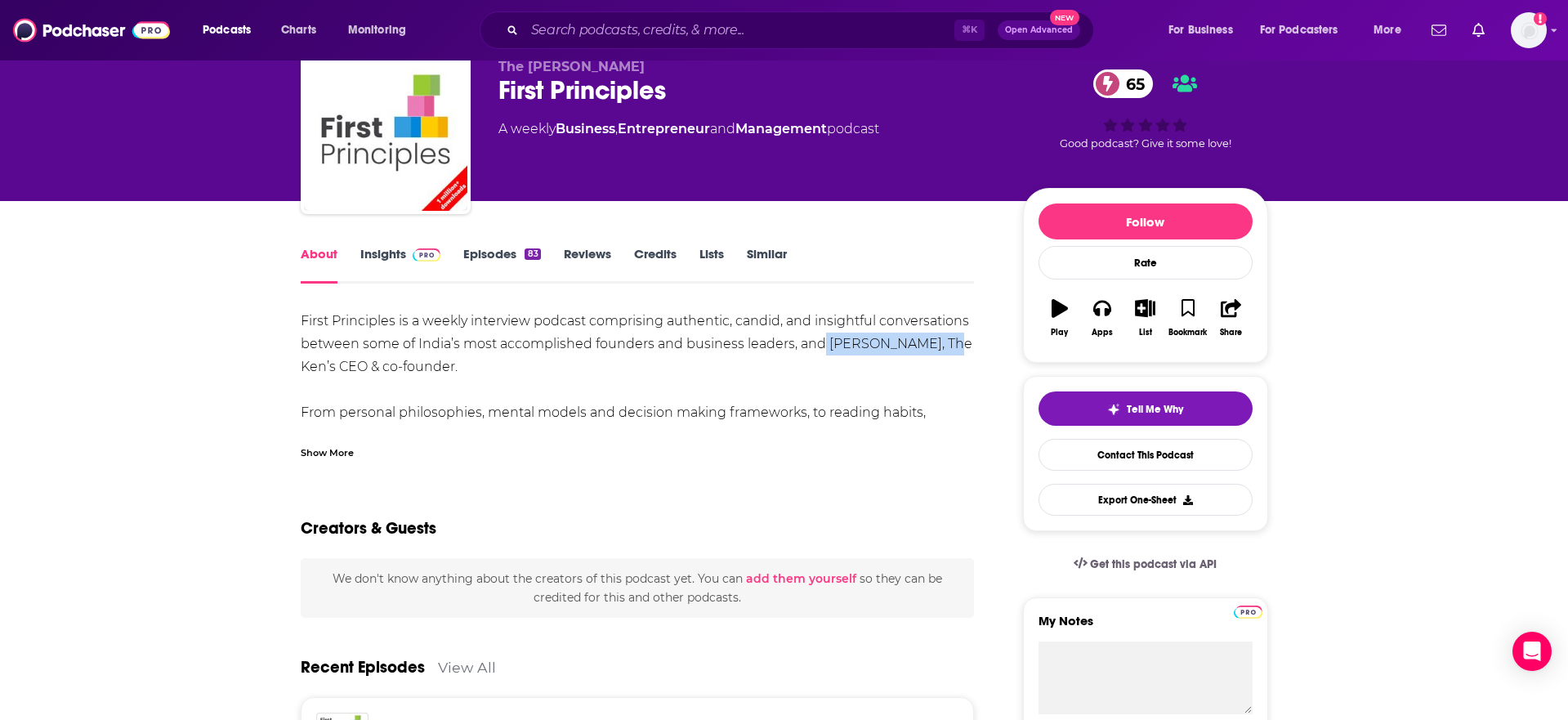
scroll to position [74, 0]
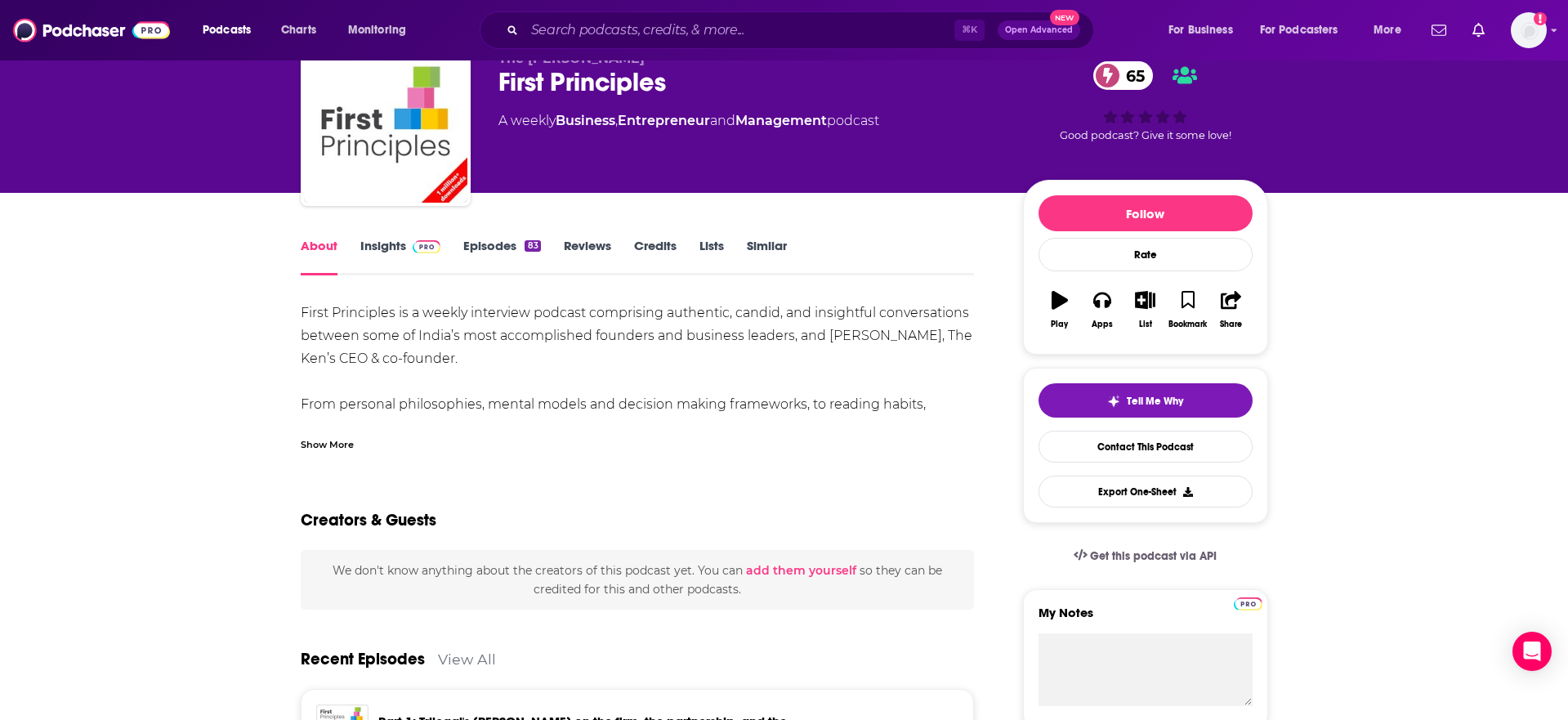
click at [335, 439] on div "Show More" at bounding box center [327, 443] width 54 height 16
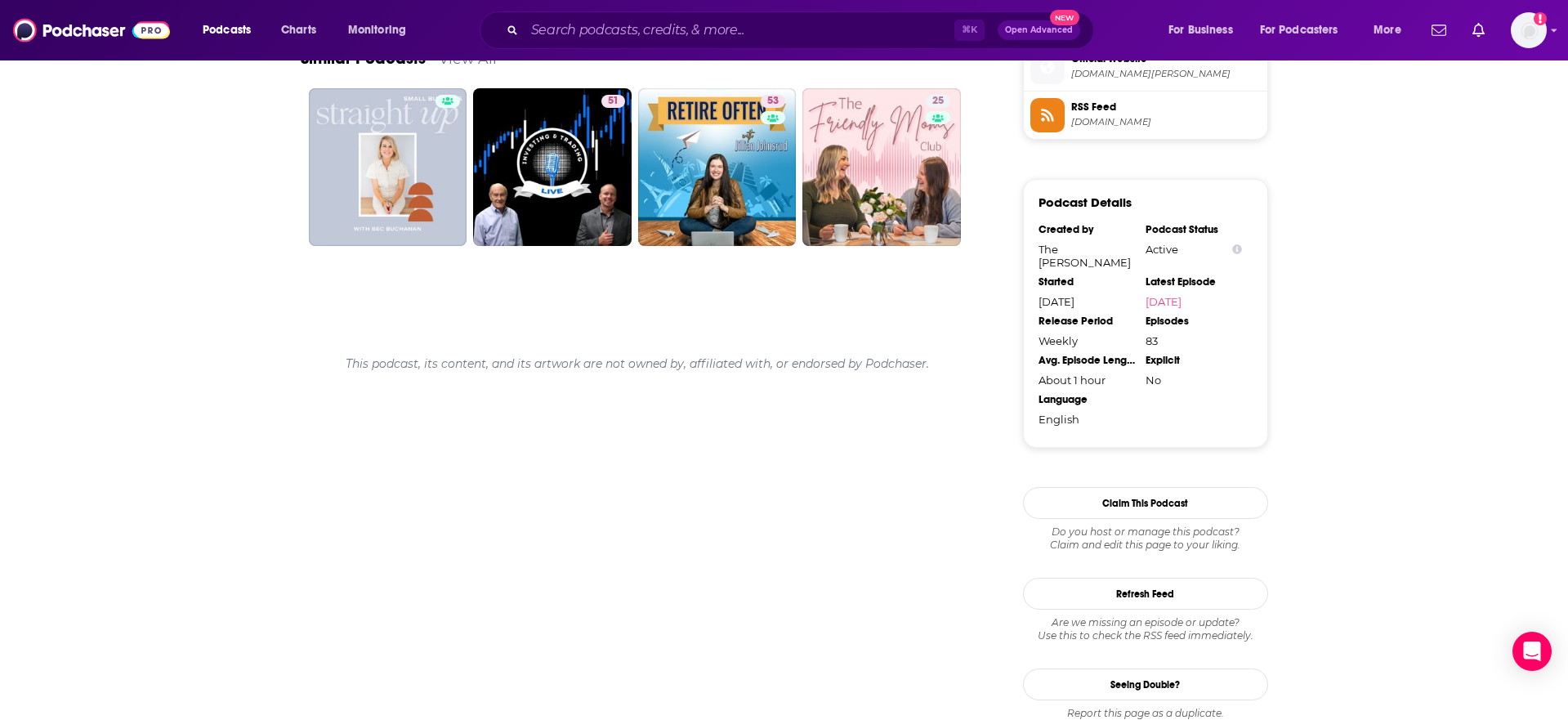
scroll to position [0, 0]
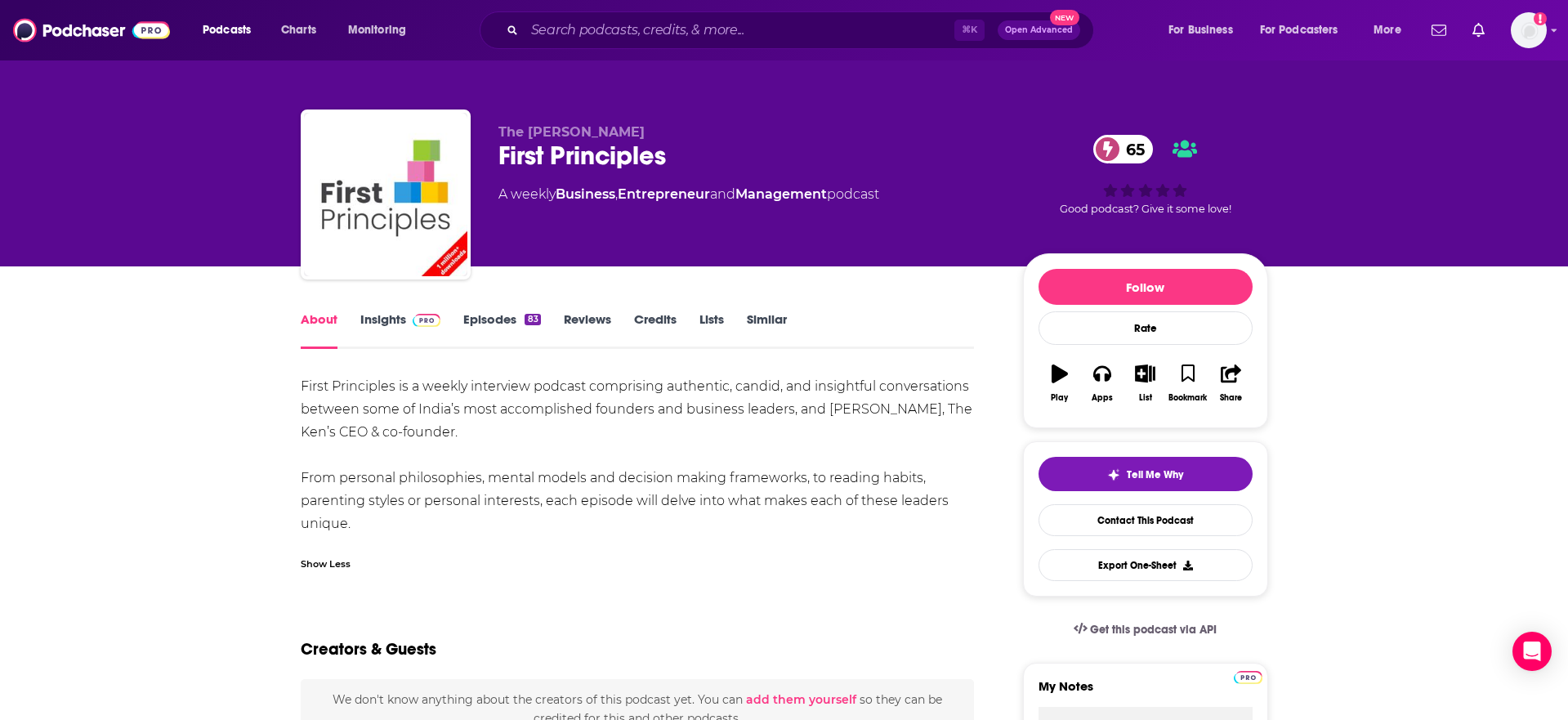
click at [422, 320] on img at bounding box center [426, 320] width 29 height 13
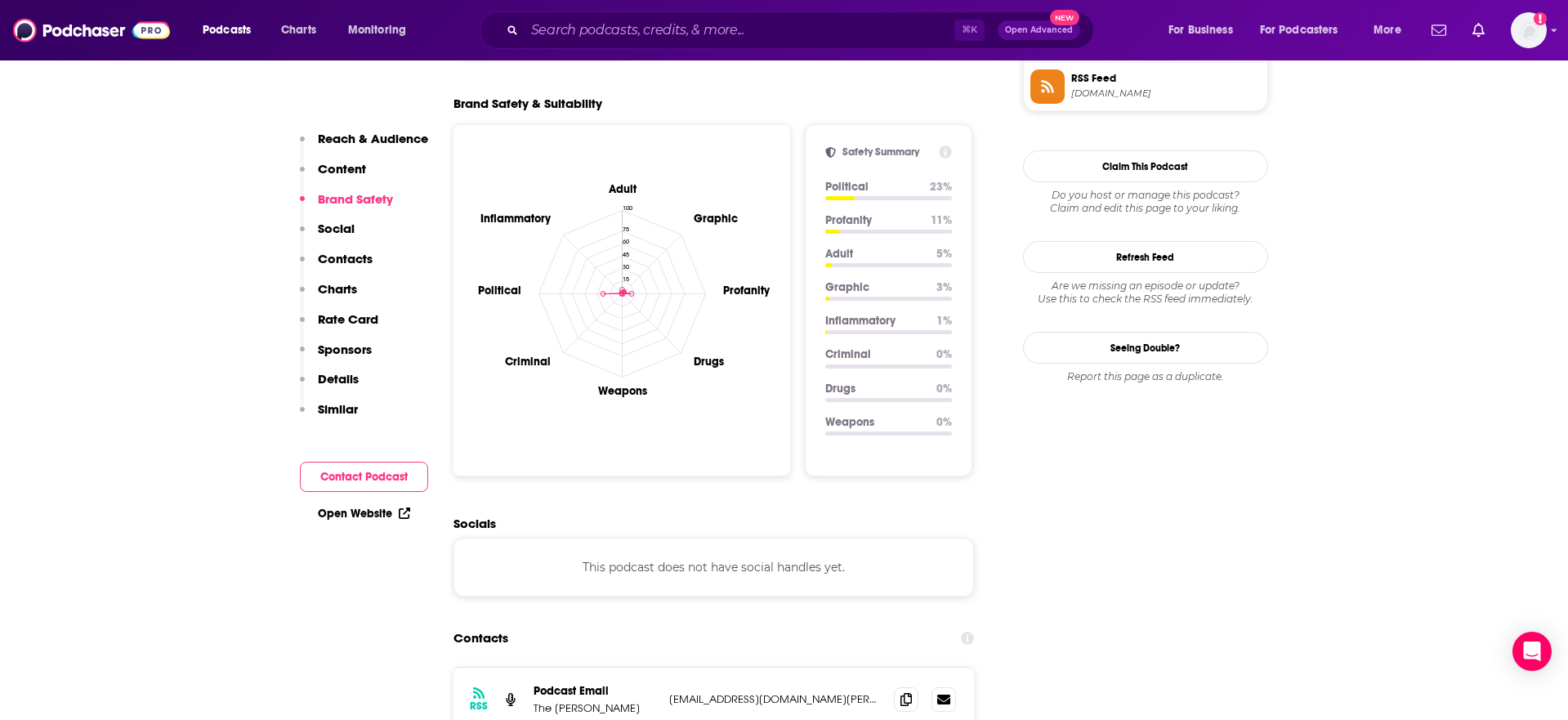
scroll to position [1490, 0]
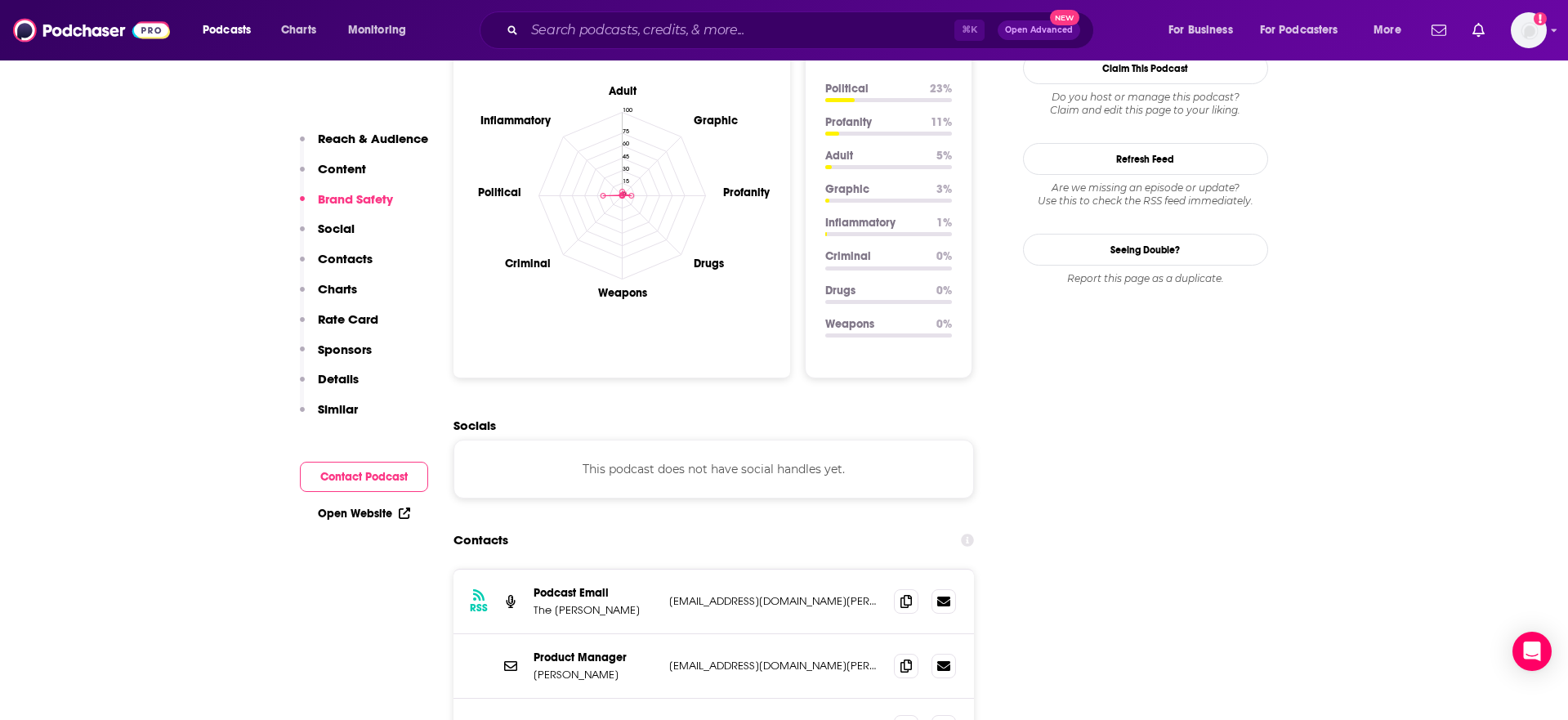
click at [345, 258] on p "Contacts" at bounding box center [345, 259] width 54 height 16
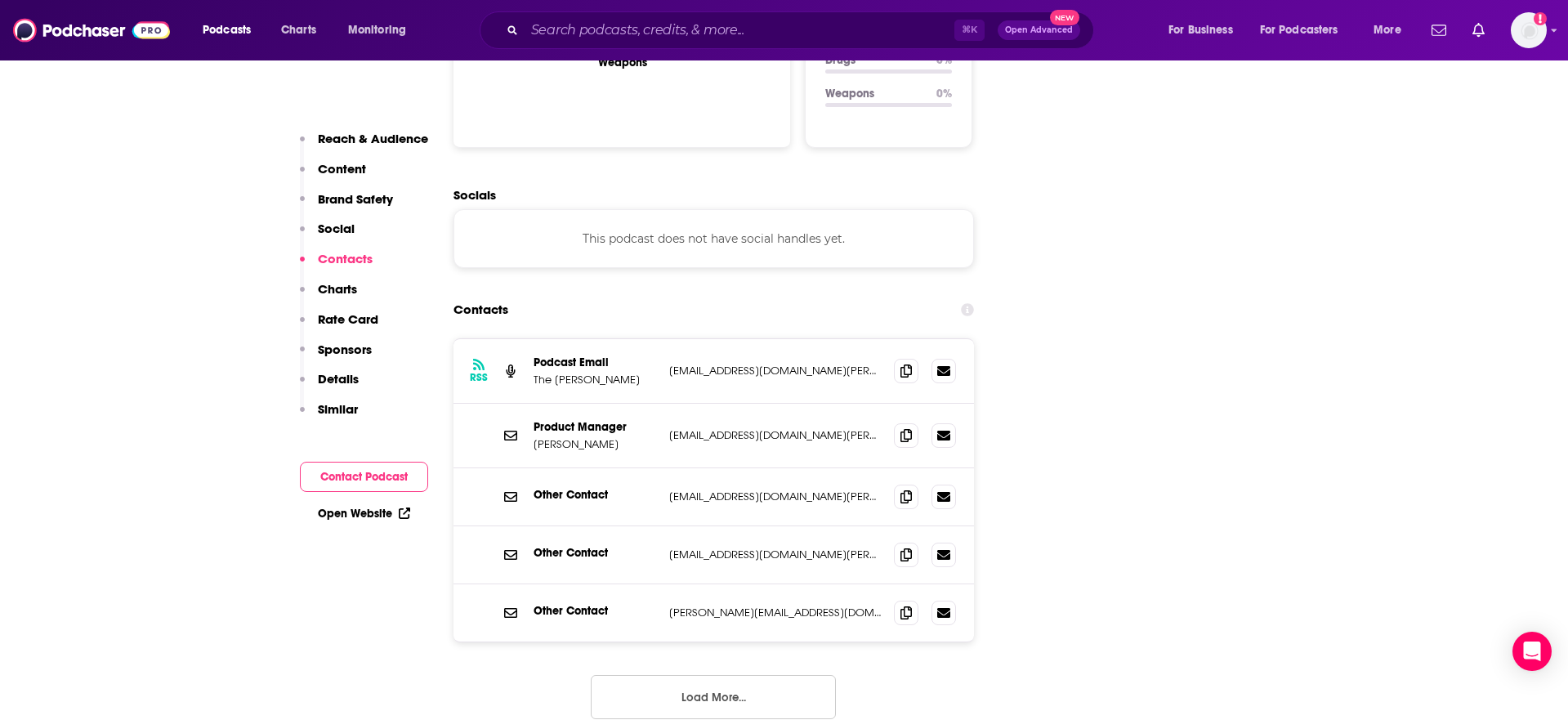
scroll to position [1724, 0]
click at [903, 362] on icon at bounding box center [906, 368] width 11 height 13
click at [575, 41] on input "Search podcasts, credits, & more..." at bounding box center [740, 31] width 430 height 26
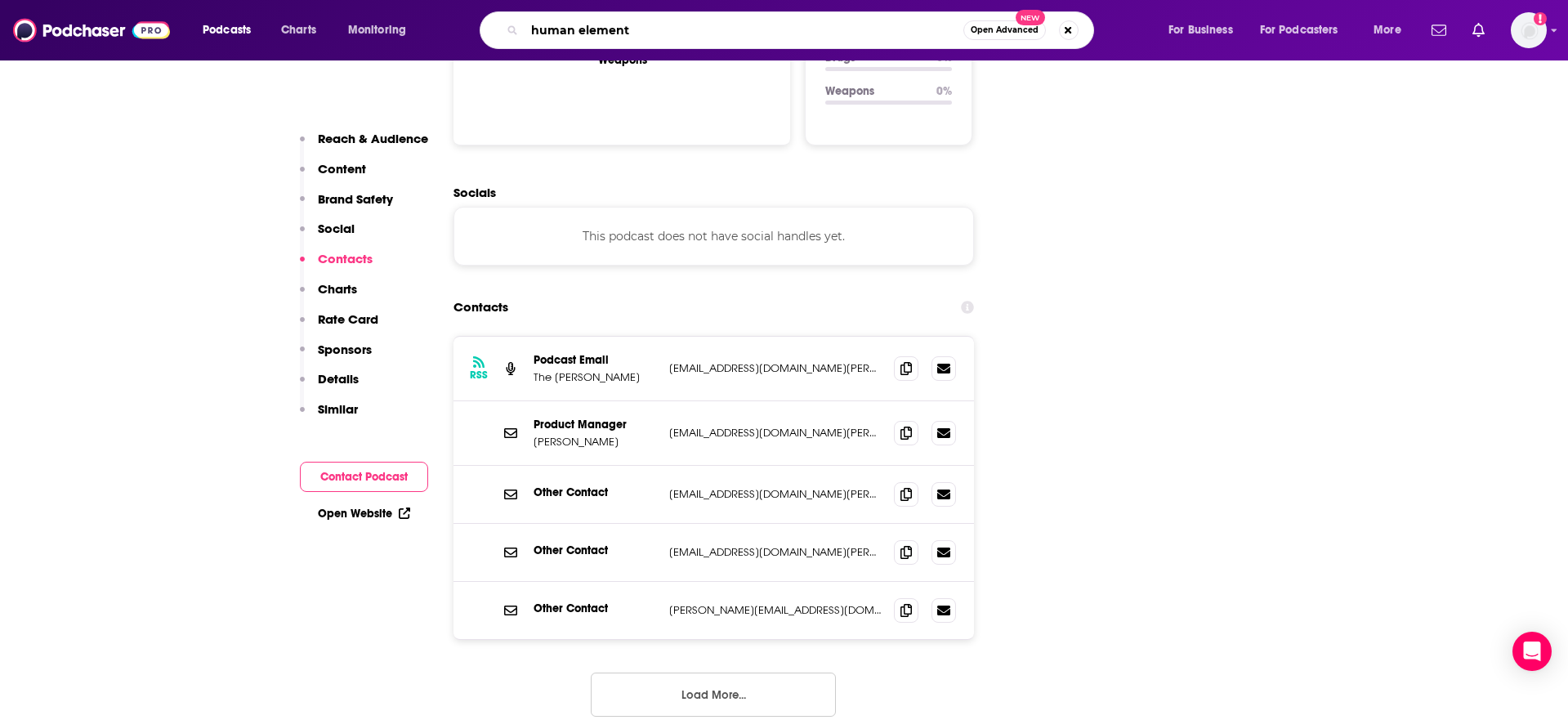
type input "human element"
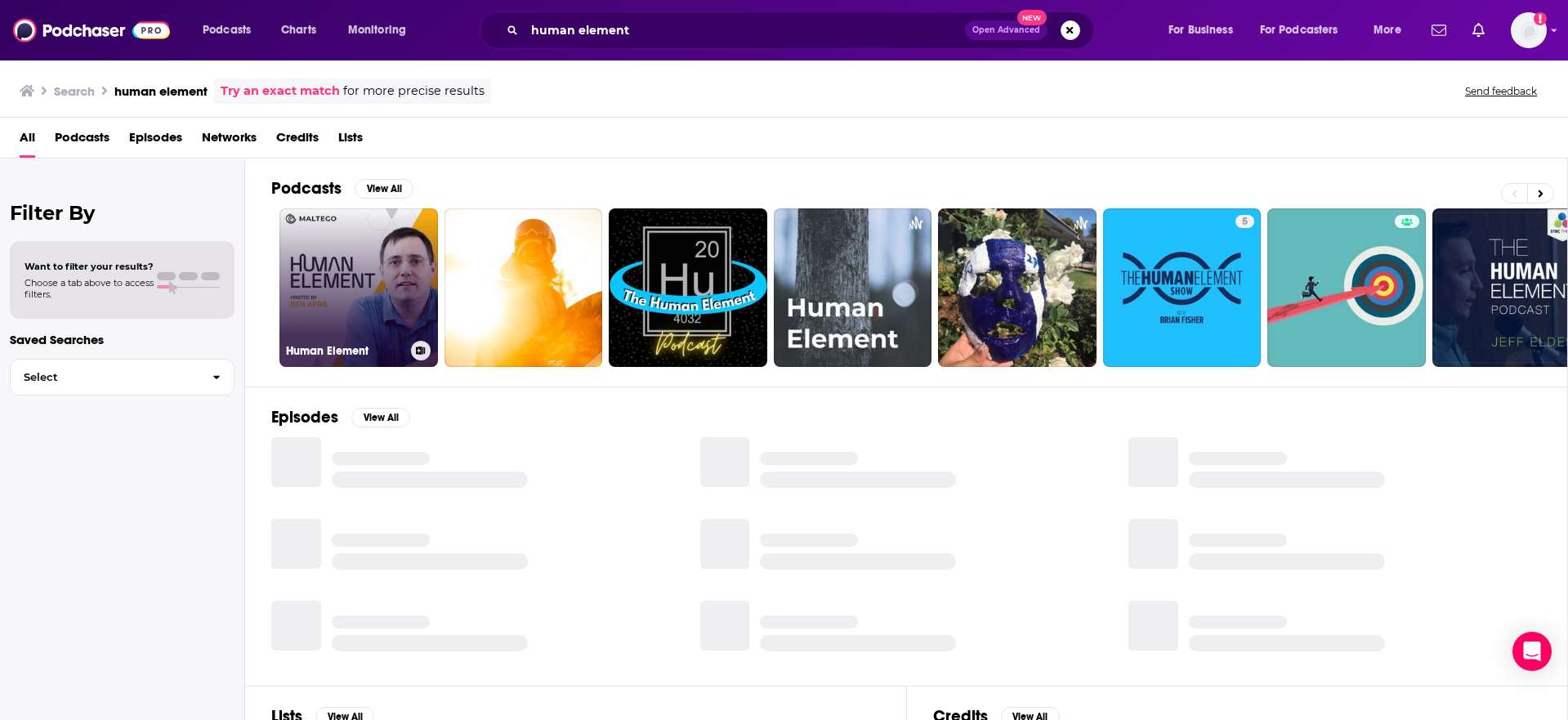
click at [379, 267] on link "Human Element" at bounding box center [358, 287] width 159 height 159
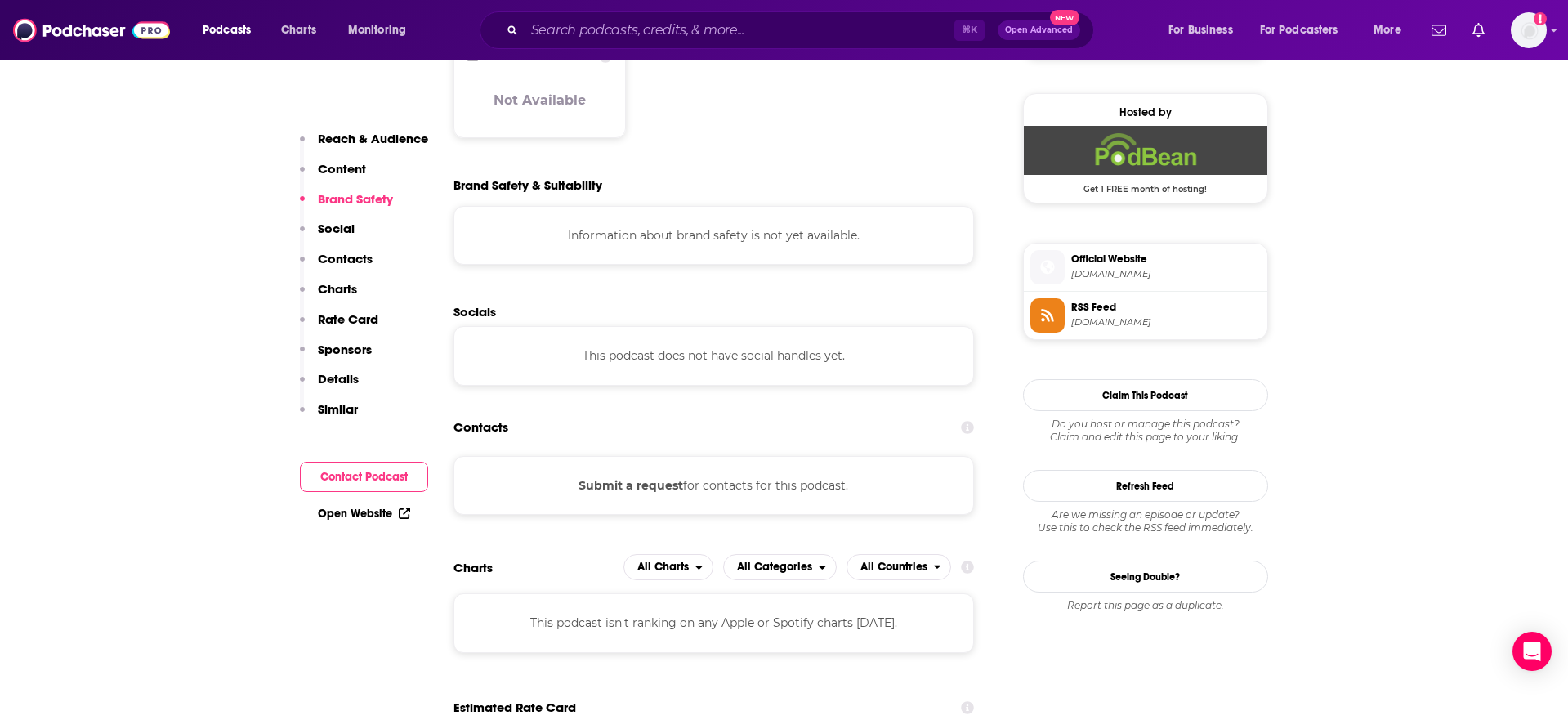
scroll to position [1184, 0]
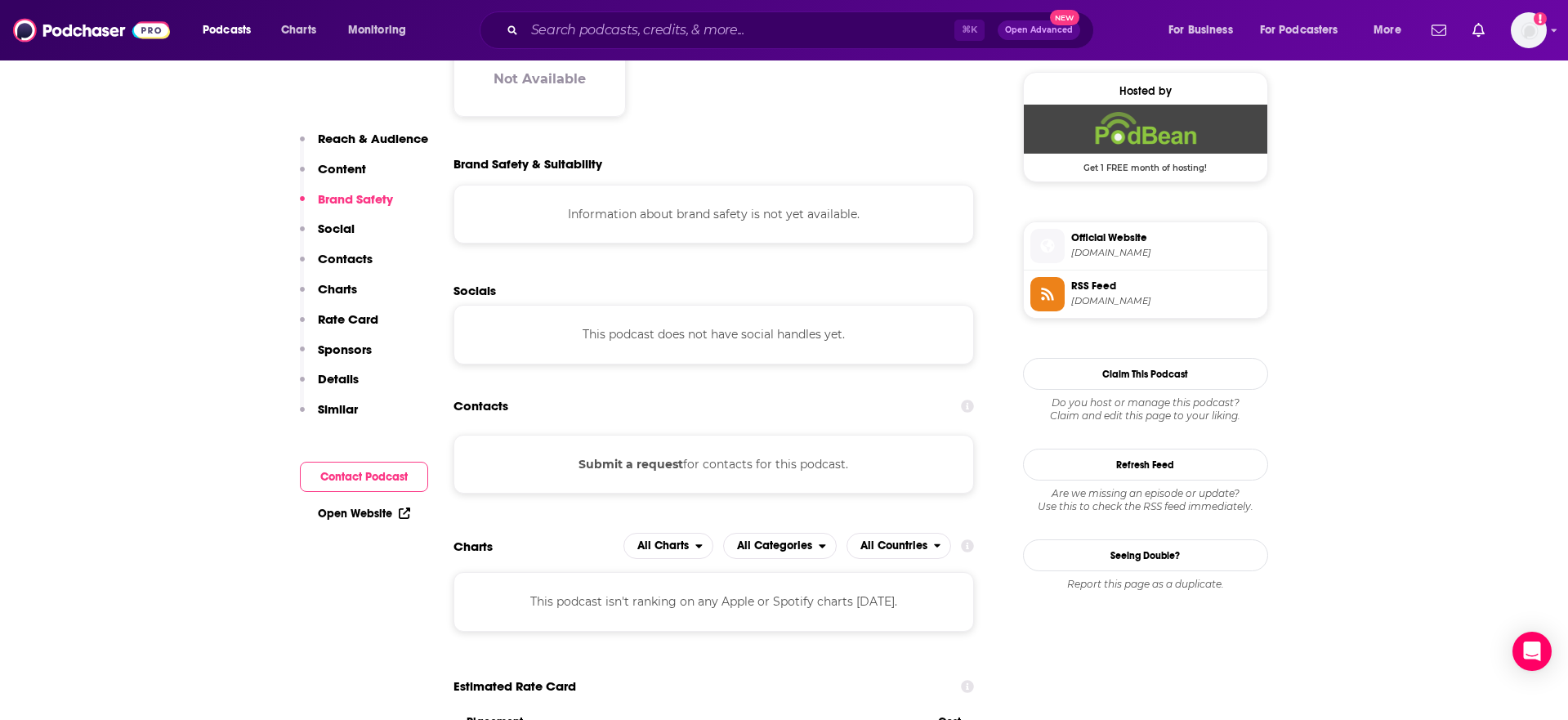
click at [633, 466] on button "Submit a request" at bounding box center [630, 464] width 104 height 18
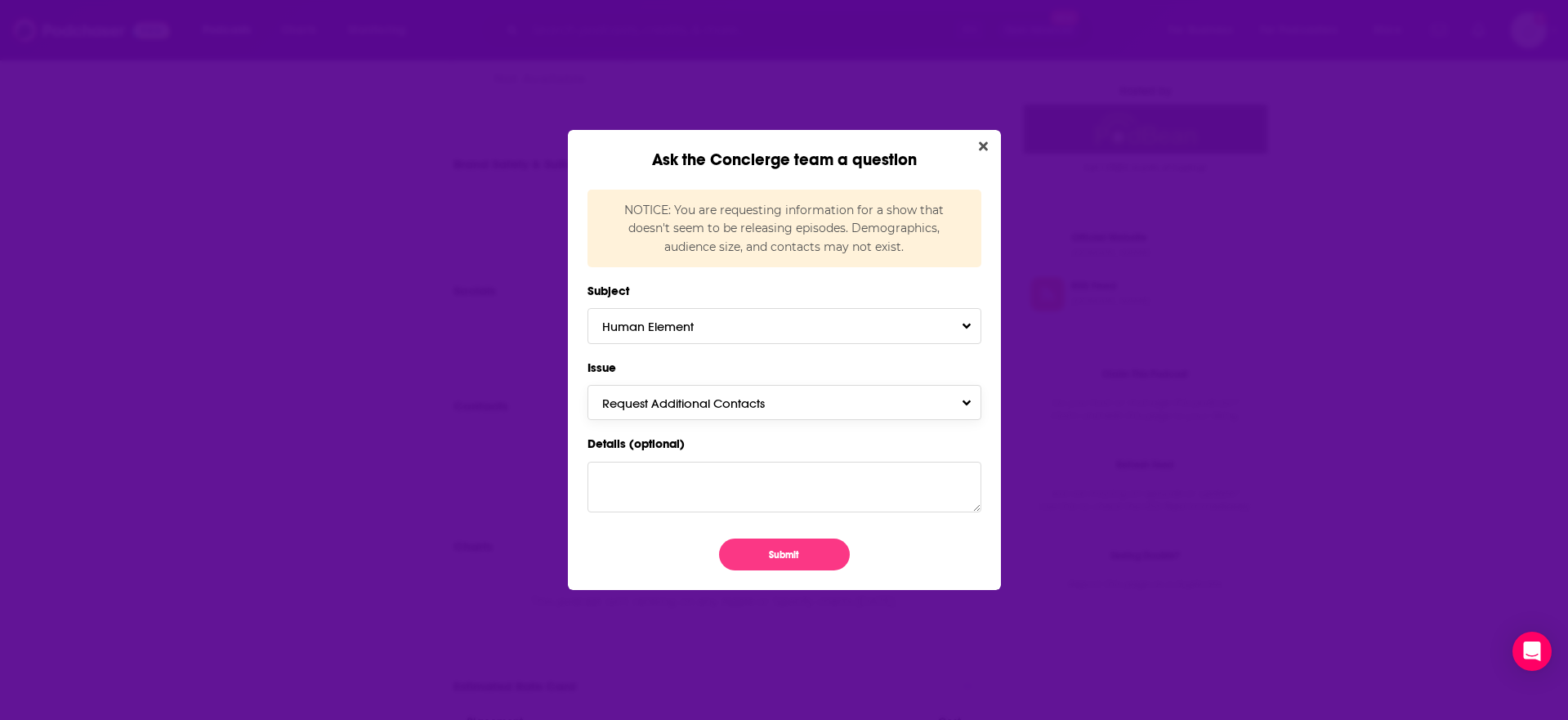
click at [741, 417] on button "Request Additional Contacts" at bounding box center [784, 403] width 394 height 35
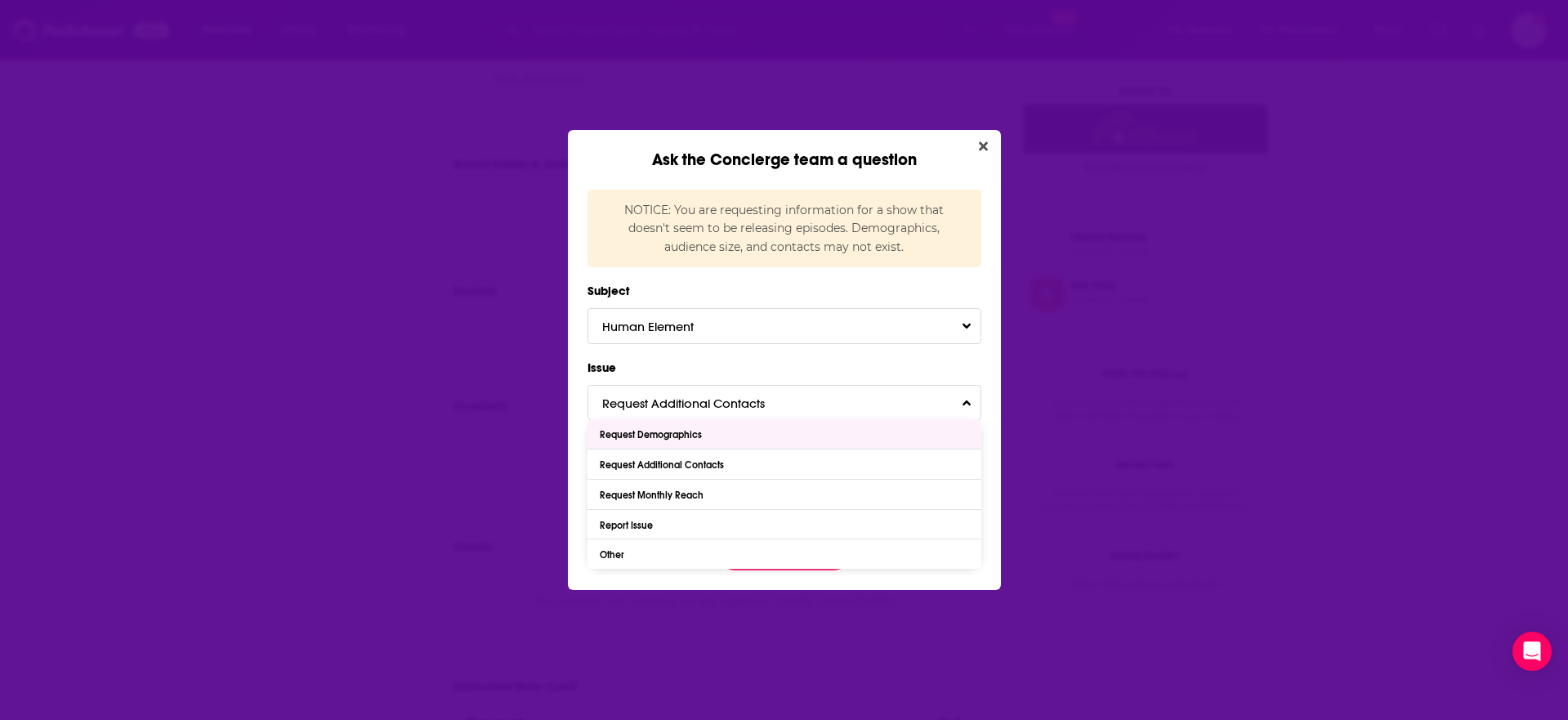
click at [1068, 256] on div "Ask the Concierge team a question NOTICE: You are requesting information for a …" at bounding box center [784, 360] width 1568 height 720
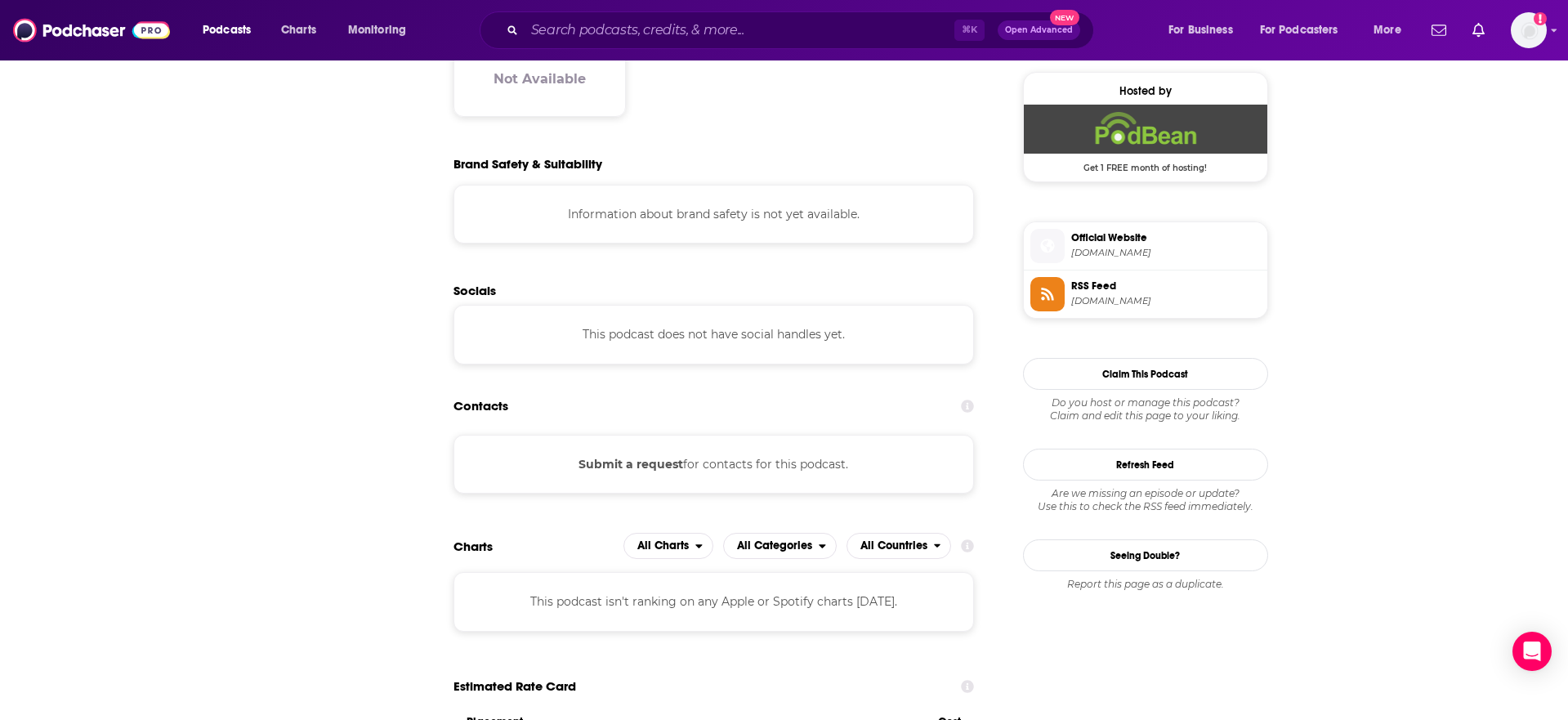
scroll to position [1184, 0]
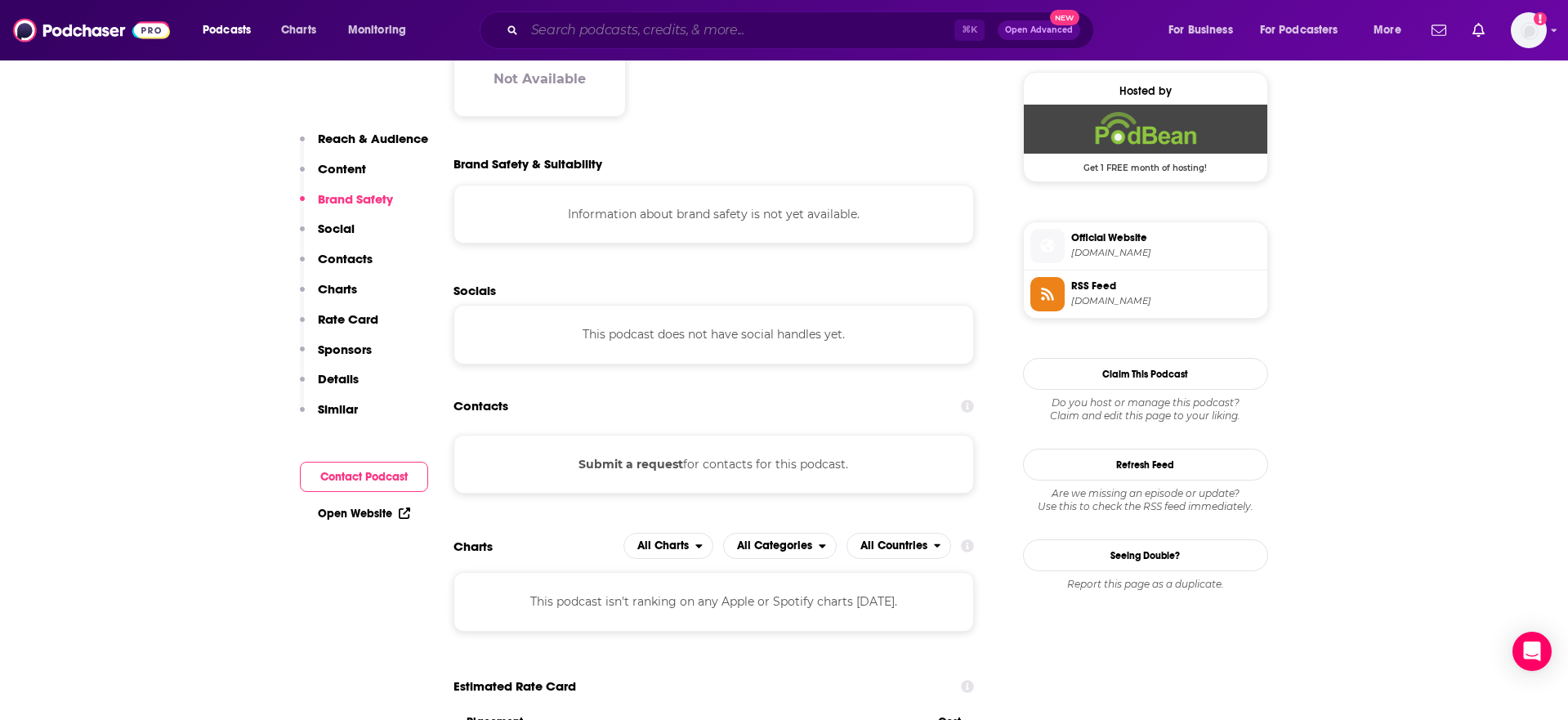
click at [547, 38] on input "Search podcasts, credits, & more..." at bounding box center [740, 31] width 430 height 26
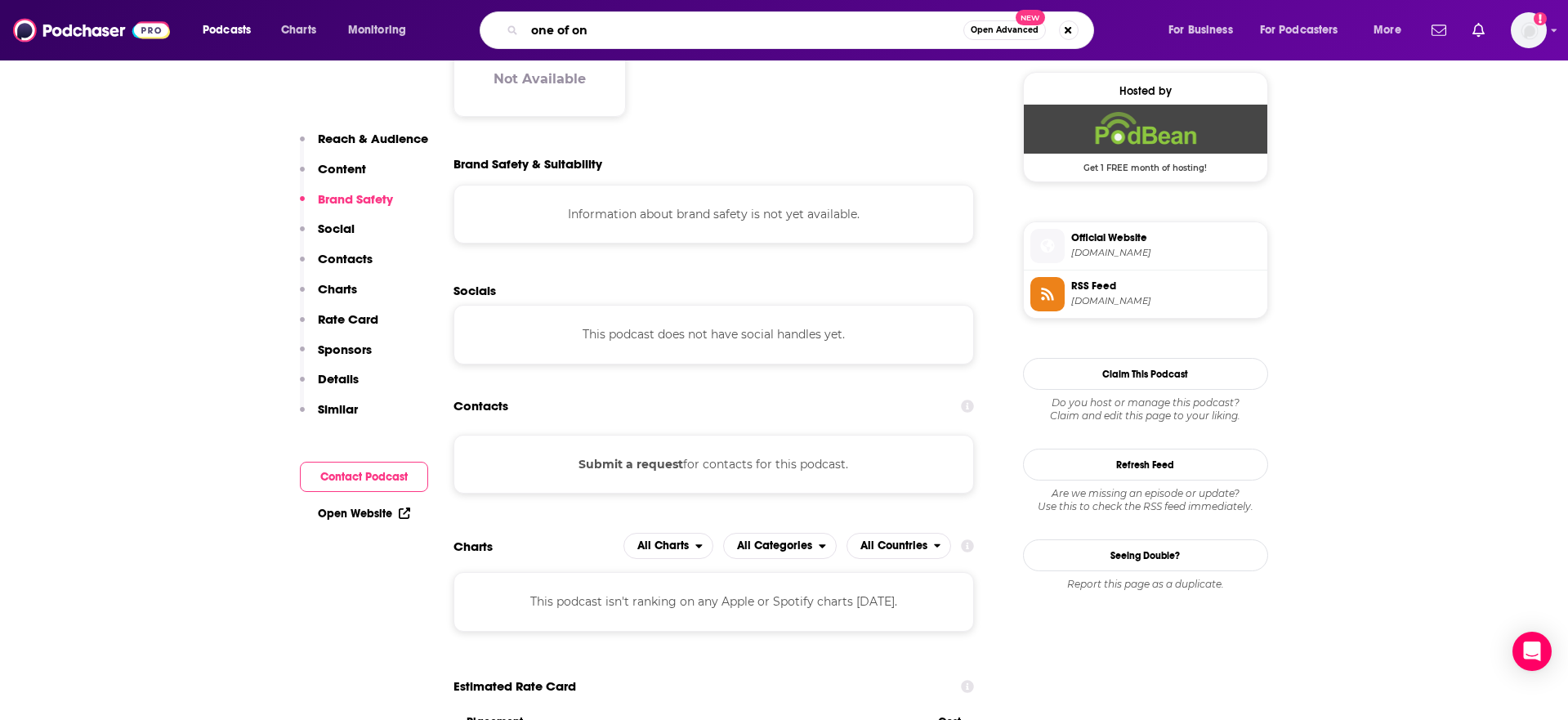
type input "one of one"
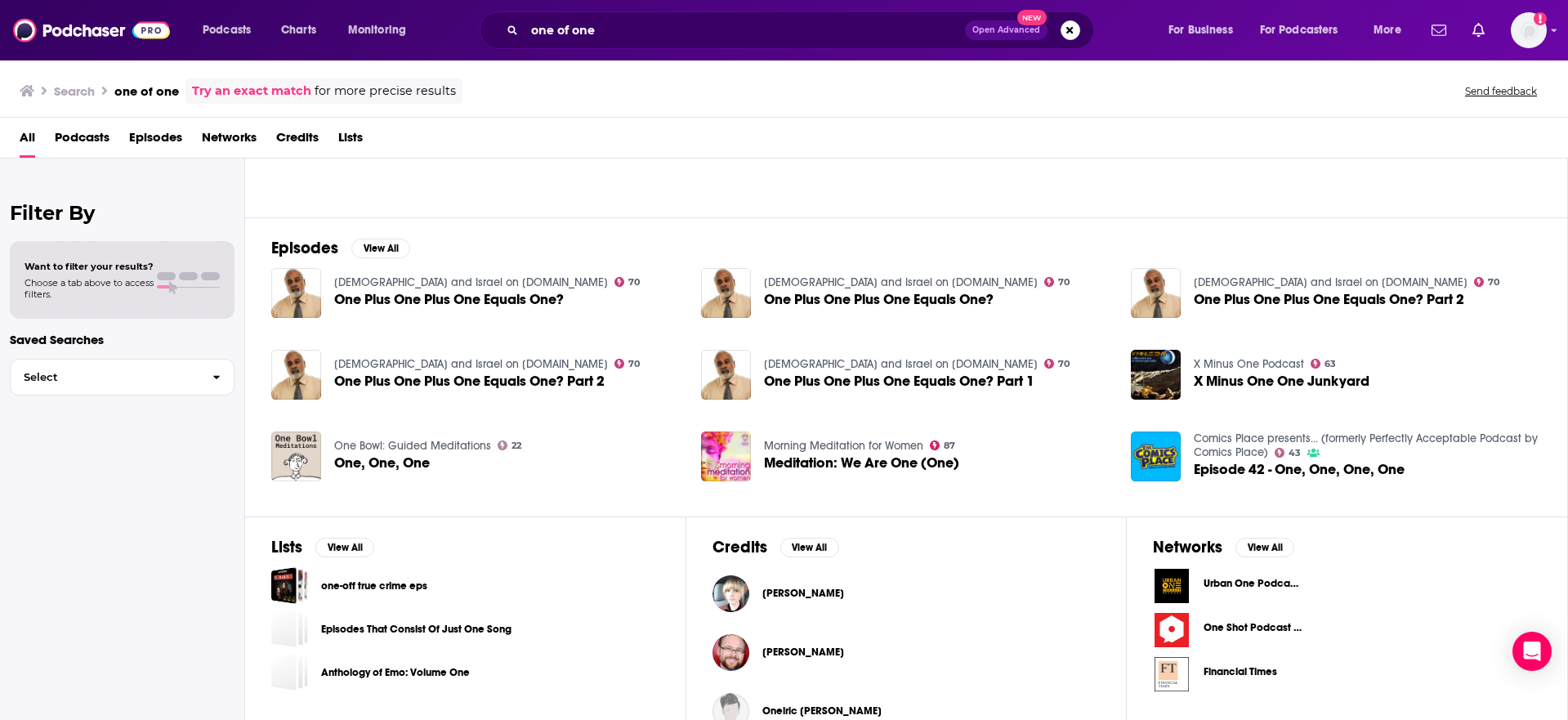
scroll to position [202, 0]
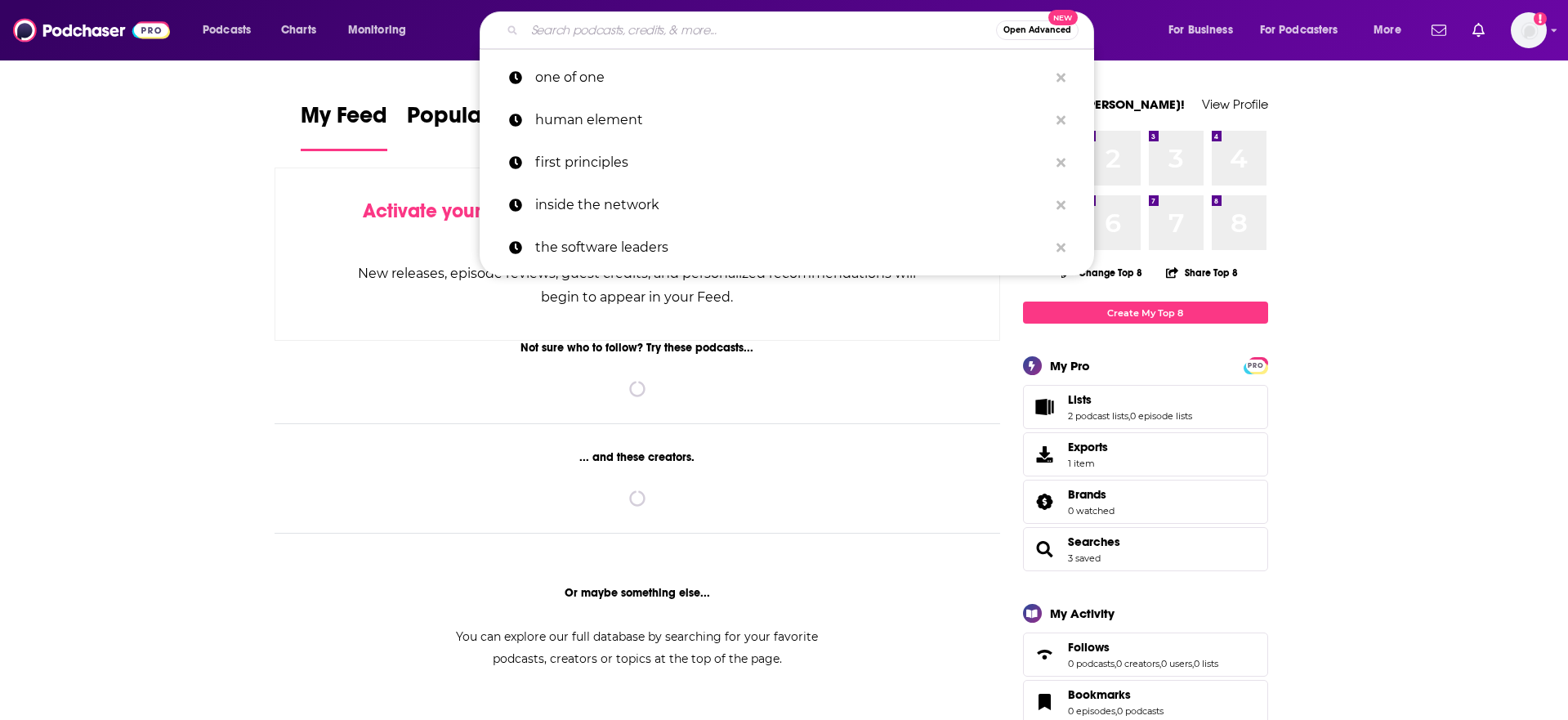
click at [599, 29] on input "Search podcasts, credits, & more..." at bounding box center [760, 31] width 471 height 26
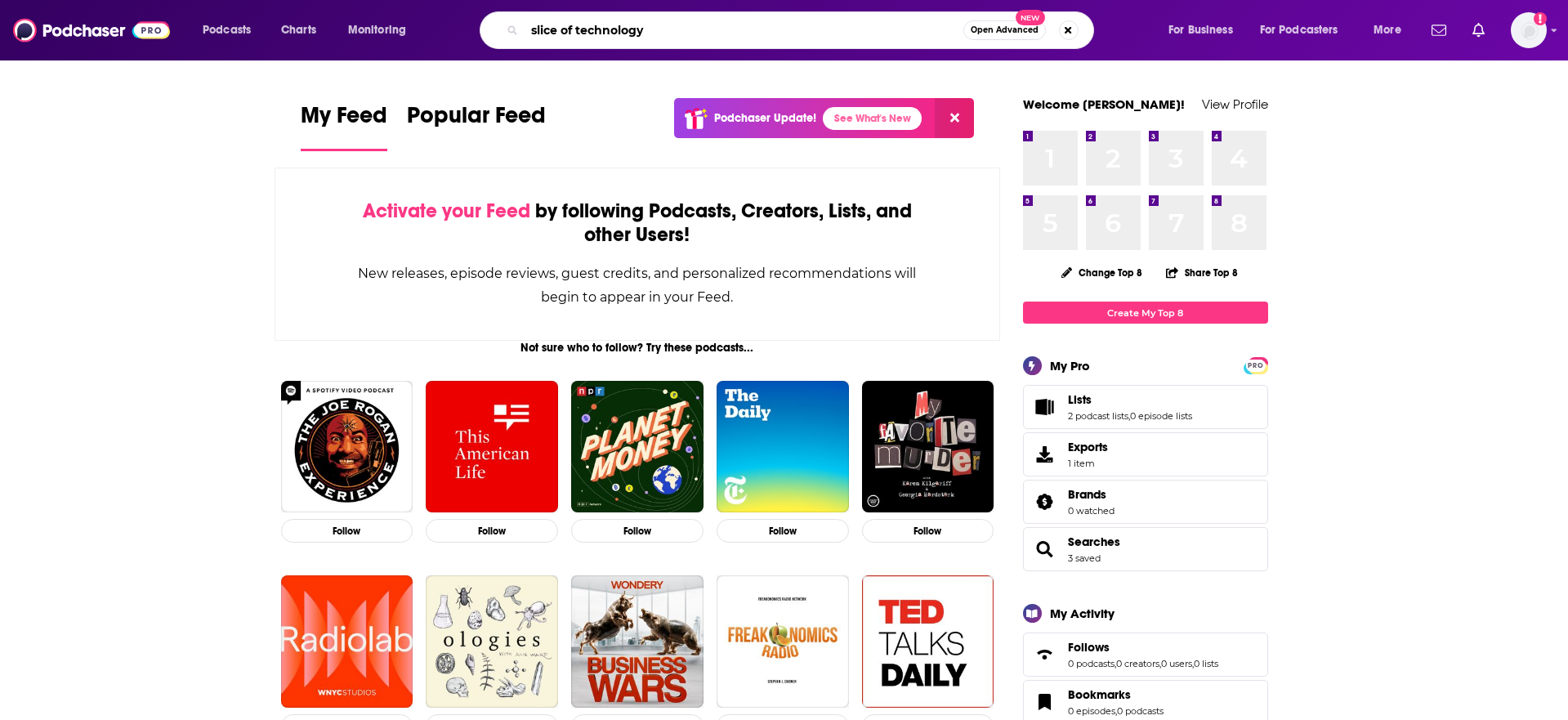
type input "slice of technology"
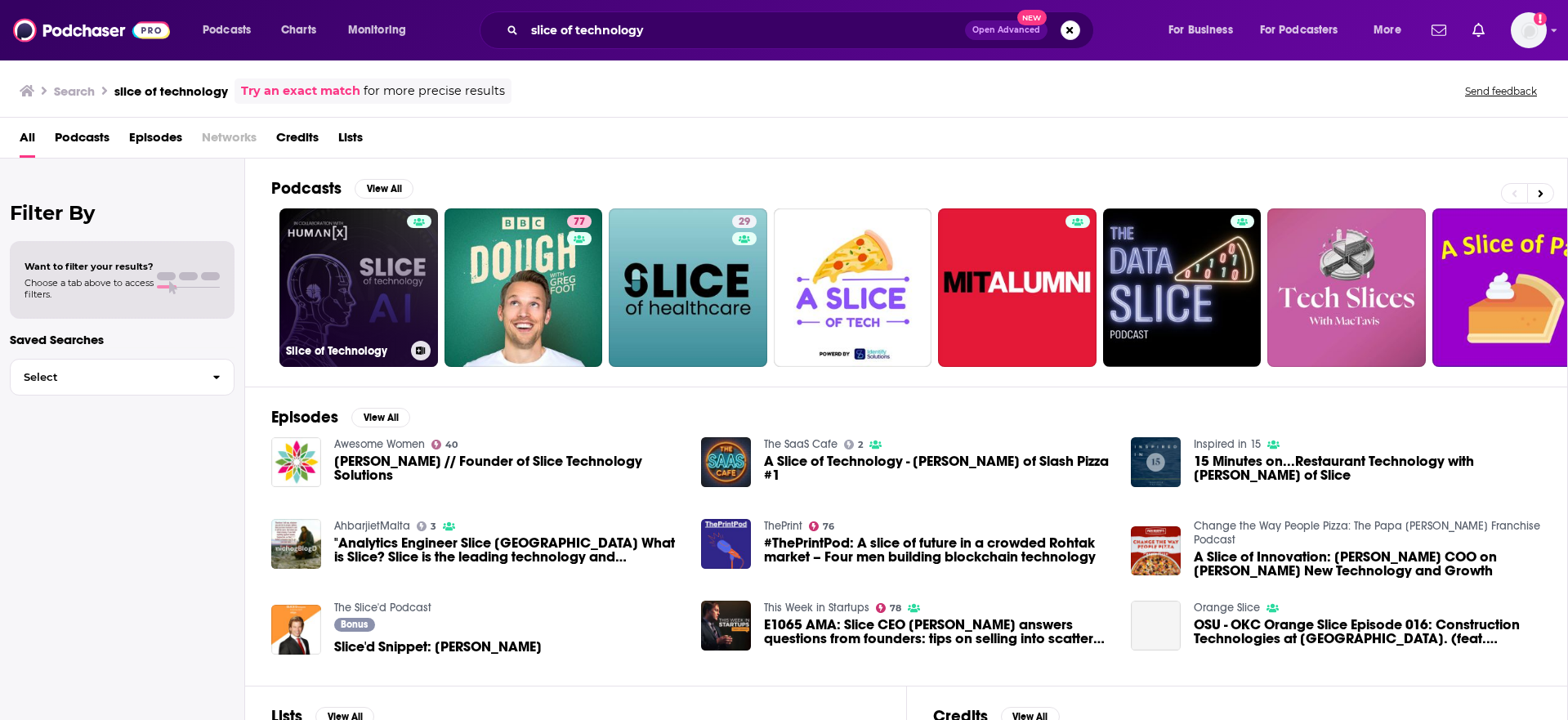
click at [383, 268] on link "Slice of Technology" at bounding box center [358, 287] width 159 height 159
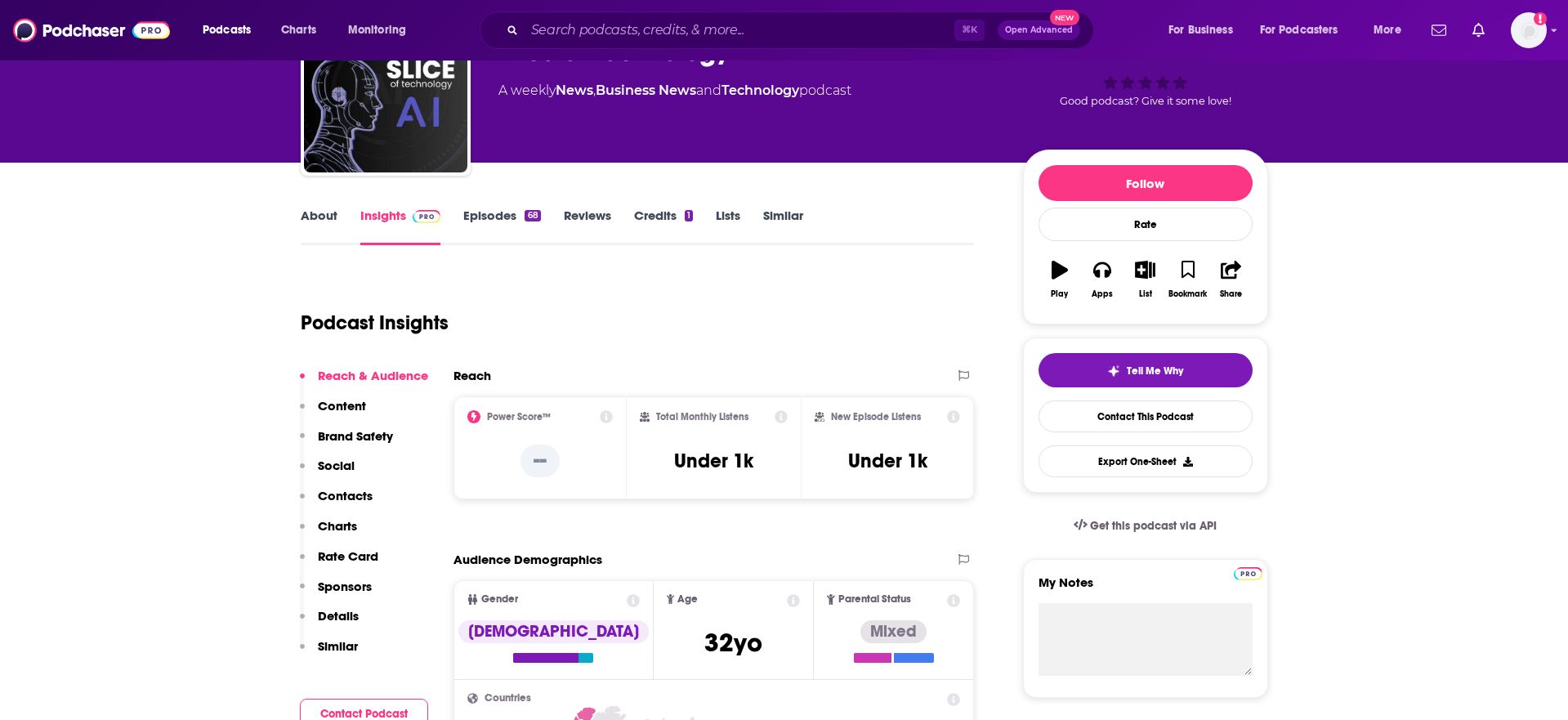
scroll to position [322, 0]
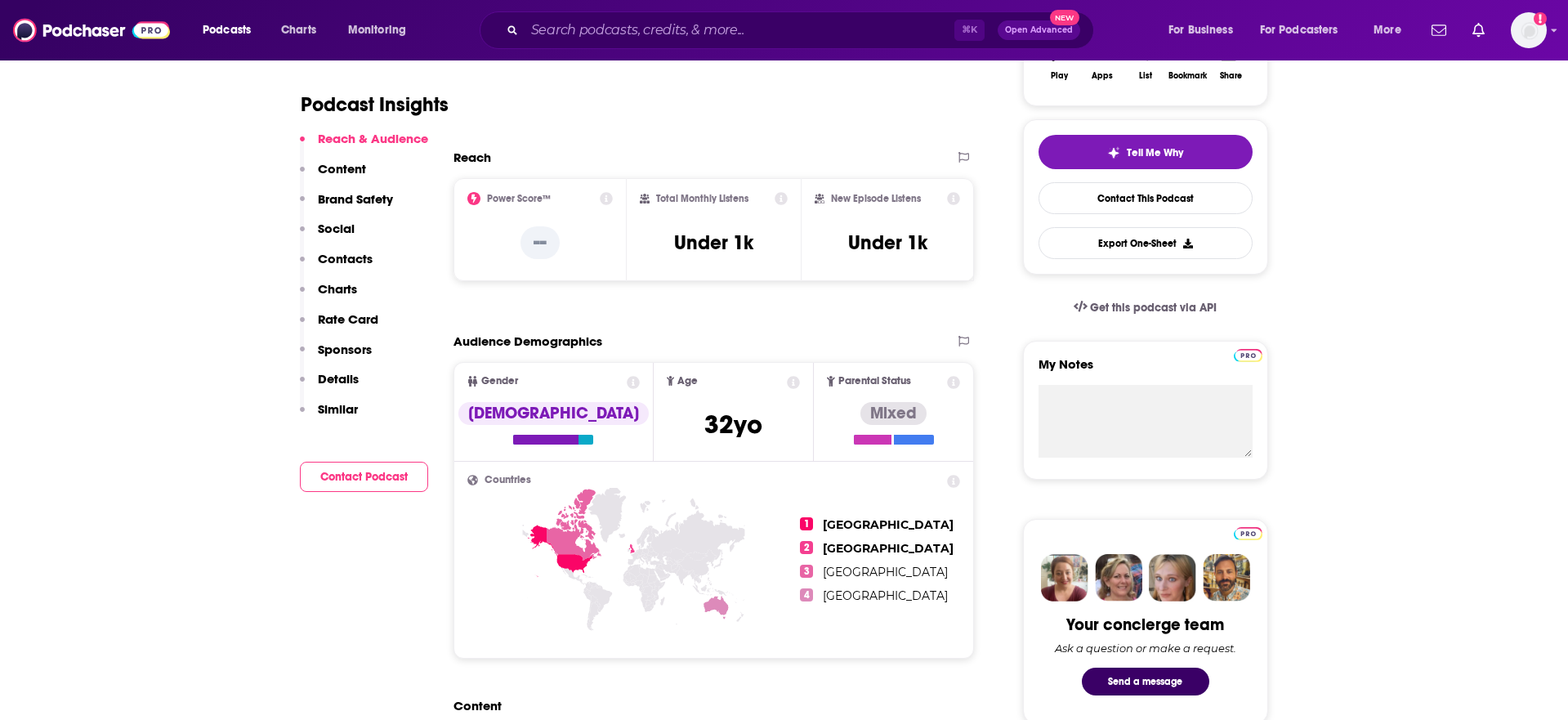
click at [356, 251] on p "Contacts" at bounding box center [345, 259] width 54 height 16
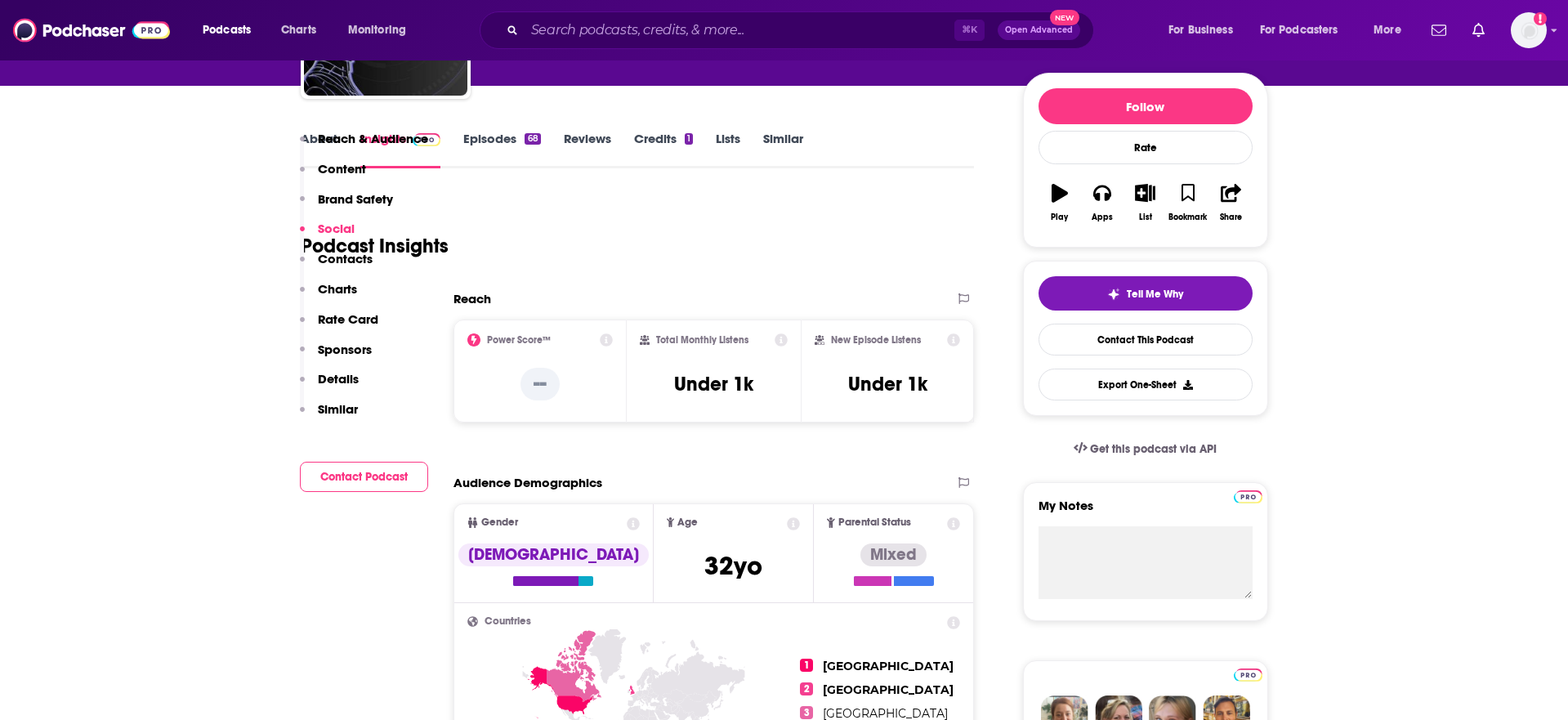
scroll to position [0, 0]
